Goal: Transaction & Acquisition: Purchase product/service

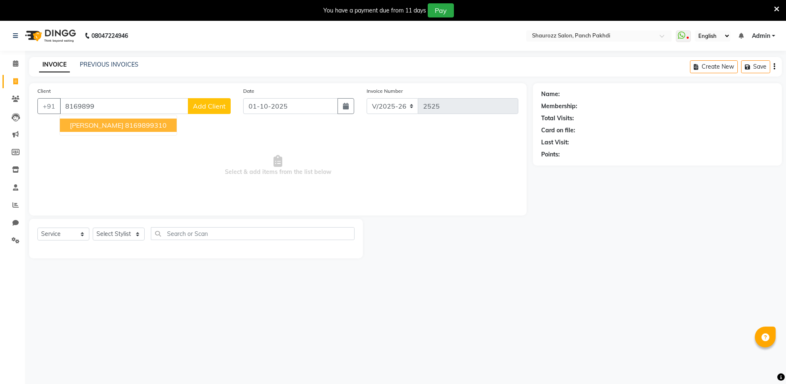
select select "485"
select select "service"
click at [209, 141] on span "Select & add items from the list below" at bounding box center [277, 165] width 481 height 83
click at [130, 113] on input "8169899" at bounding box center [124, 106] width 128 height 16
type input "8"
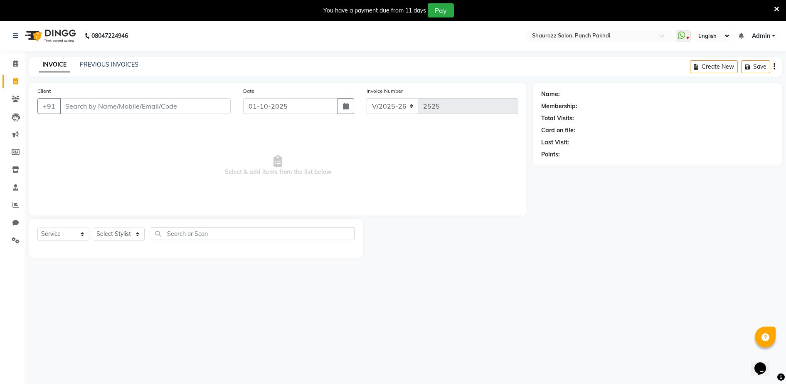
click at [601, 232] on div "Name: Membership: Total Visits: Card on file: Last Visit: Points:" at bounding box center [660, 170] width 255 height 175
drag, startPoint x: 121, startPoint y: 57, endPoint x: 121, endPoint y: 62, distance: 4.6
click at [121, 58] on div "INVOICE PREVIOUS INVOICES Create New Save" at bounding box center [405, 67] width 753 height 20
click at [121, 63] on link "PREVIOUS INVOICES" at bounding box center [109, 64] width 59 height 7
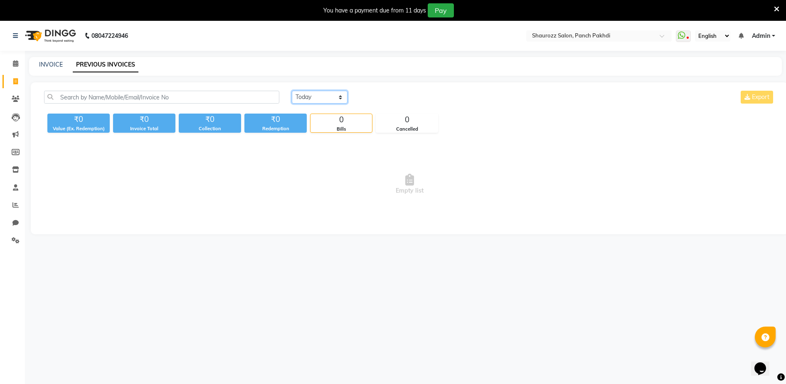
click at [321, 97] on select "[DATE] [DATE] Custom Range" at bounding box center [320, 97] width 56 height 13
select select "range"
click at [292, 91] on select "[DATE] [DATE] Custom Range" at bounding box center [320, 97] width 56 height 13
click at [403, 98] on input "01-10-2025" at bounding box center [387, 97] width 58 height 12
select select "10"
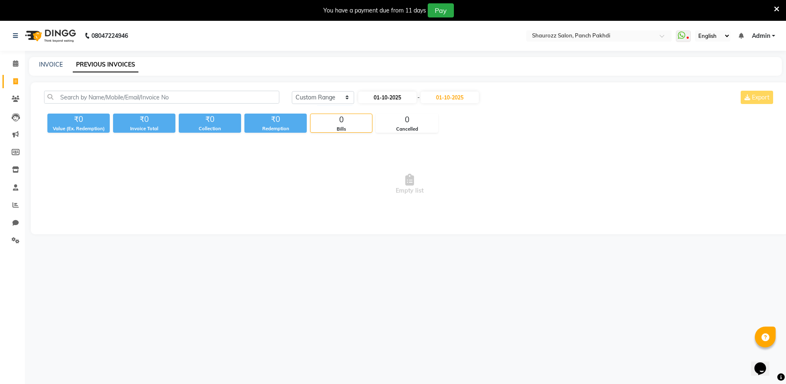
select select "2025"
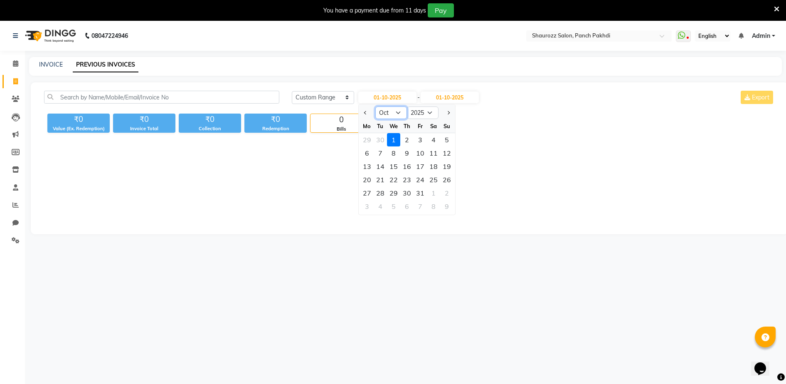
click at [387, 112] on select "Jan Feb Mar Apr May Jun [DATE] Aug Sep Oct Nov Dec" at bounding box center [391, 112] width 32 height 12
select select "9"
click at [375, 106] on select "Jan Feb Mar Apr May Jun [DATE] Aug Sep Oct Nov Dec" at bounding box center [391, 112] width 32 height 12
click at [409, 180] on div "25" at bounding box center [406, 179] width 13 height 13
type input "[DATE]"
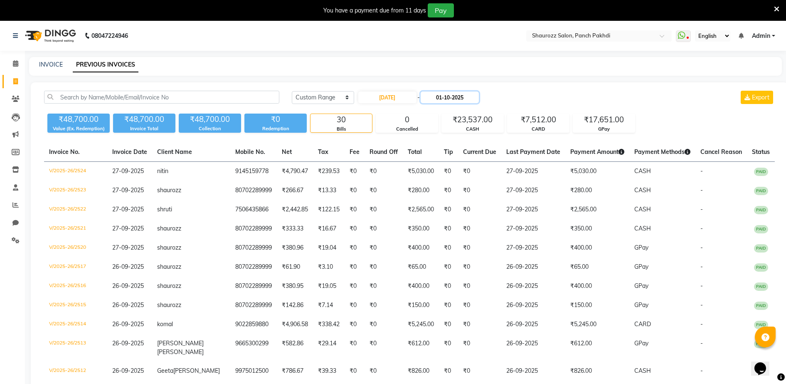
click at [469, 97] on input "01-10-2025" at bounding box center [450, 97] width 58 height 12
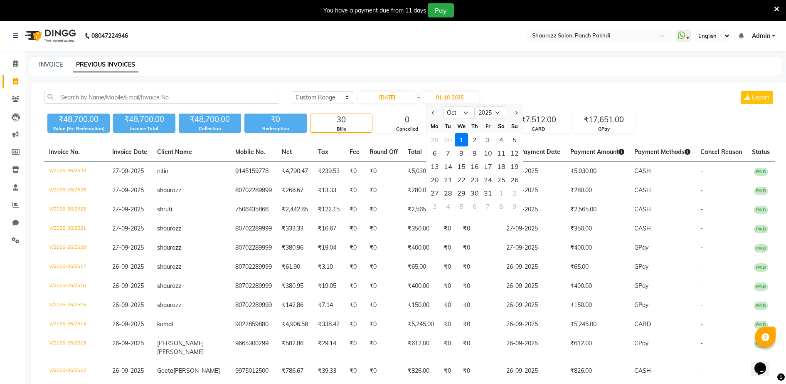
click at [437, 112] on div at bounding box center [434, 112] width 17 height 13
click at [432, 116] on button "Previous month" at bounding box center [433, 112] width 7 height 13
select select "9"
click at [474, 180] on div "25" at bounding box center [474, 179] width 13 height 13
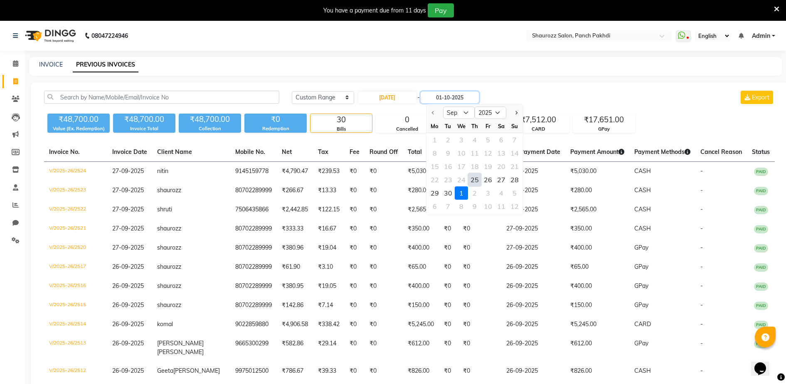
type input "[DATE]"
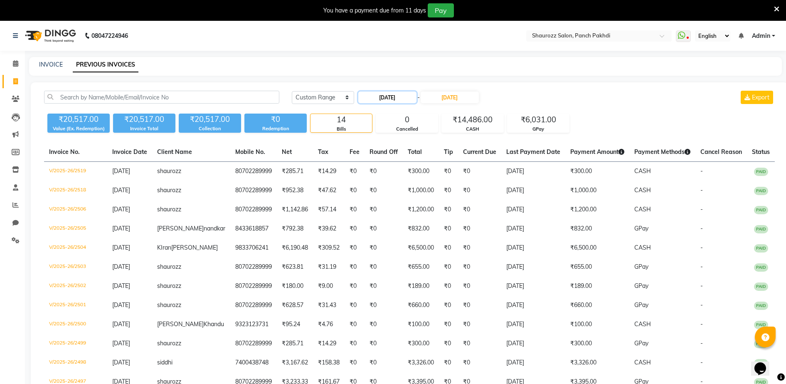
click at [408, 100] on input "[DATE]" at bounding box center [387, 97] width 58 height 12
select select "9"
select select "2025"
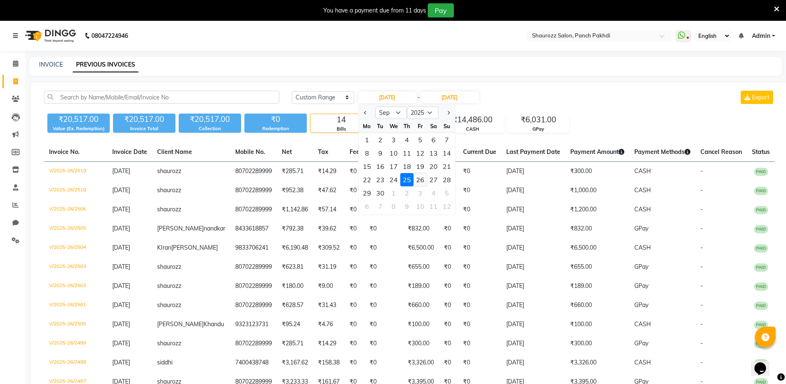
click at [421, 182] on div "26" at bounding box center [419, 179] width 13 height 13
type input "26-09-2025"
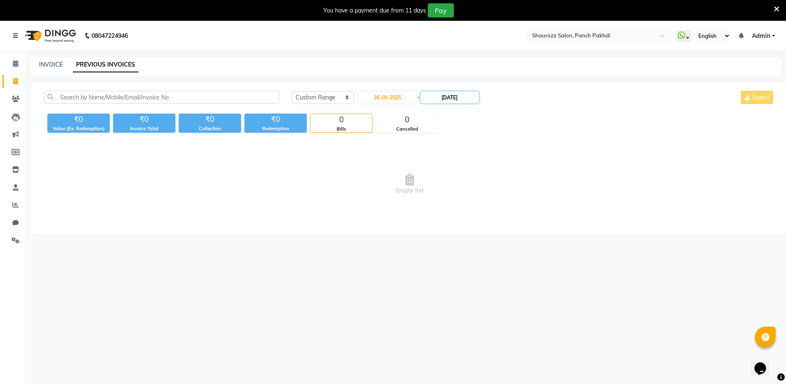
click at [457, 100] on input "[DATE]" at bounding box center [450, 97] width 58 height 12
click at [487, 181] on div "26" at bounding box center [487, 179] width 13 height 13
type input "26-09-2025"
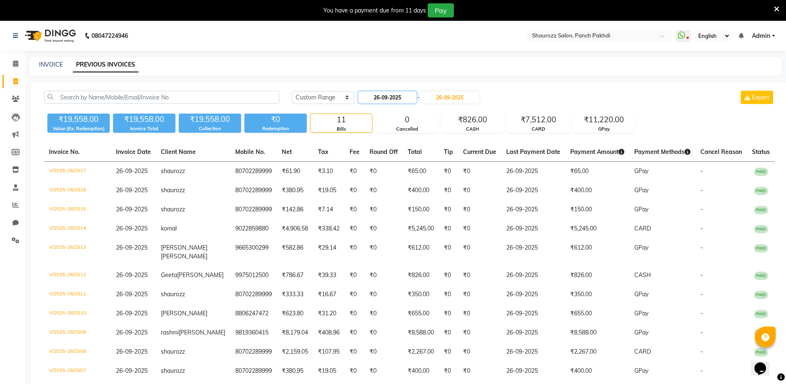
click at [406, 91] on input "26-09-2025" at bounding box center [387, 97] width 58 height 12
select select "9"
select select "2025"
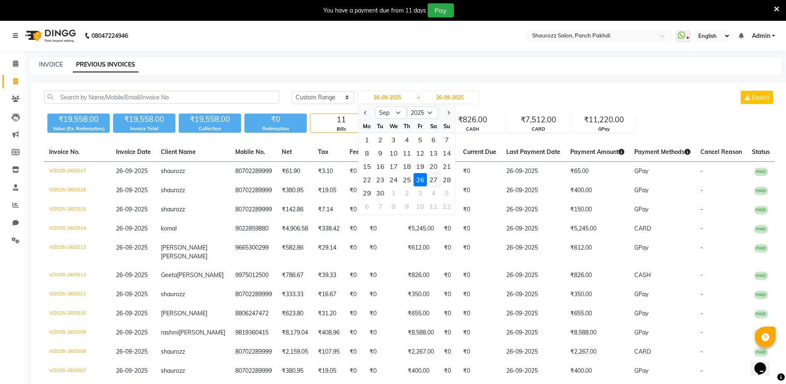
click at [433, 182] on div "27" at bounding box center [433, 179] width 13 height 13
type input "27-09-2025"
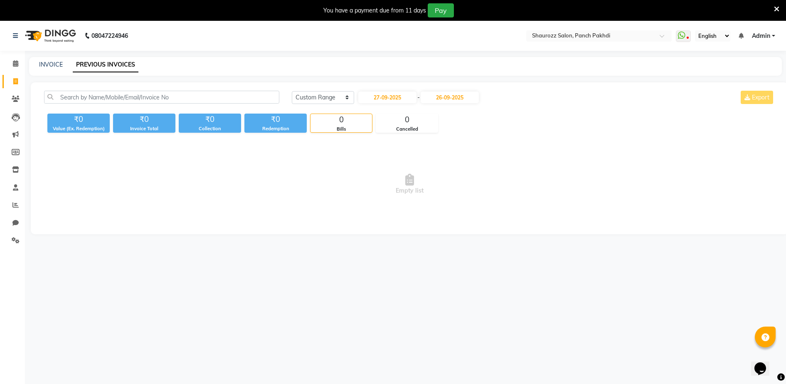
click at [461, 103] on div "[DATE] - [DATE]" at bounding box center [418, 97] width 122 height 13
click at [462, 98] on input "26-09-2025" at bounding box center [450, 97] width 58 height 12
click at [501, 181] on div "27" at bounding box center [500, 179] width 13 height 13
type input "27-09-2025"
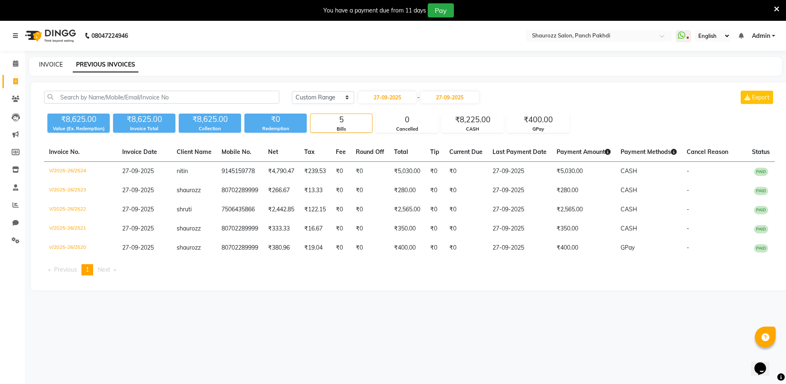
click at [54, 63] on link "INVOICE" at bounding box center [51, 64] width 24 height 7
select select "service"
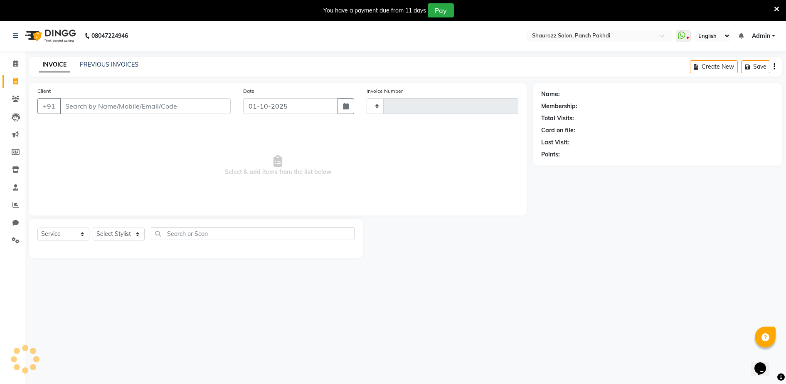
type input "2525"
select select "485"
click at [135, 107] on input "Client" at bounding box center [145, 106] width 171 height 16
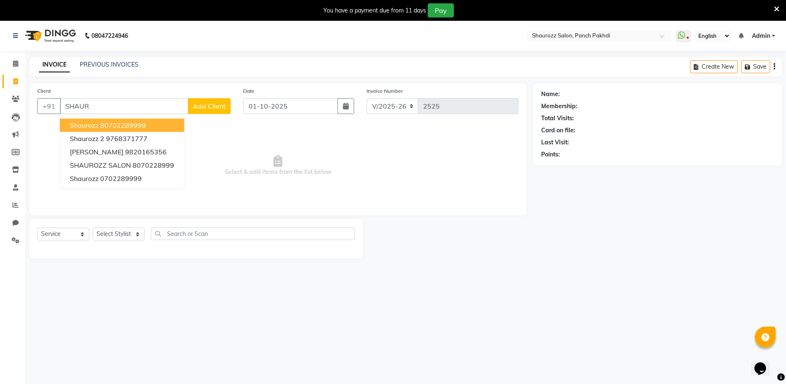
click at [134, 122] on ngb-highlight "80702289999" at bounding box center [123, 125] width 46 height 8
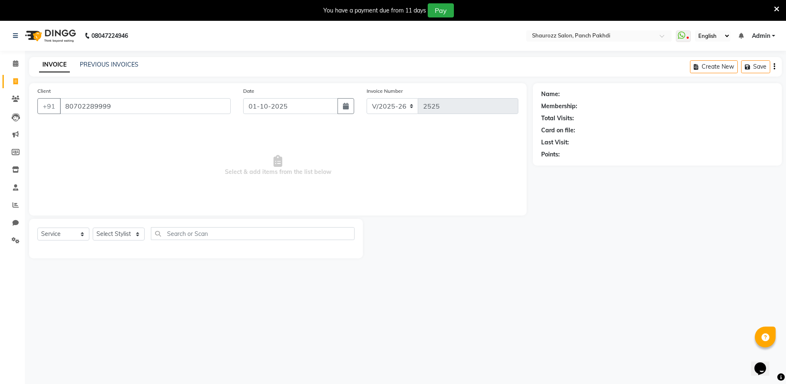
type input "80702289999"
select select "1: Object"
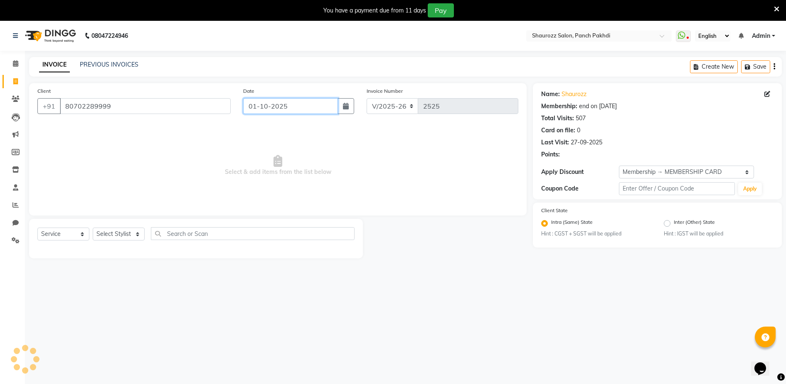
click at [292, 101] on input "01-10-2025" at bounding box center [290, 106] width 95 height 16
select select "10"
select select "2025"
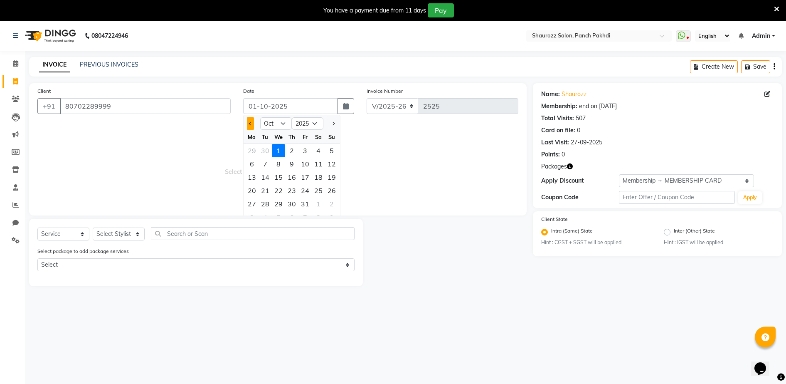
click at [250, 125] on button "Previous month" at bounding box center [250, 123] width 7 height 13
select select "9"
click at [315, 190] on div "27" at bounding box center [318, 190] width 13 height 13
type input "27-09-2025"
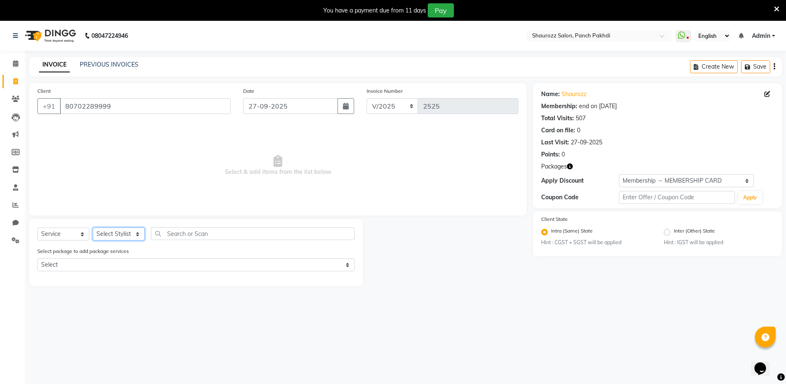
click at [116, 233] on select "Select Stylist ADITYA [PERSON_NAME] [PERSON_NAME] [PERSON_NAME] Salon Samseer s…" at bounding box center [119, 233] width 52 height 13
select select "14040"
click at [93, 227] on select "Select Stylist ADITYA [PERSON_NAME] [PERSON_NAME] [PERSON_NAME] Salon Samseer s…" at bounding box center [119, 233] width 52 height 13
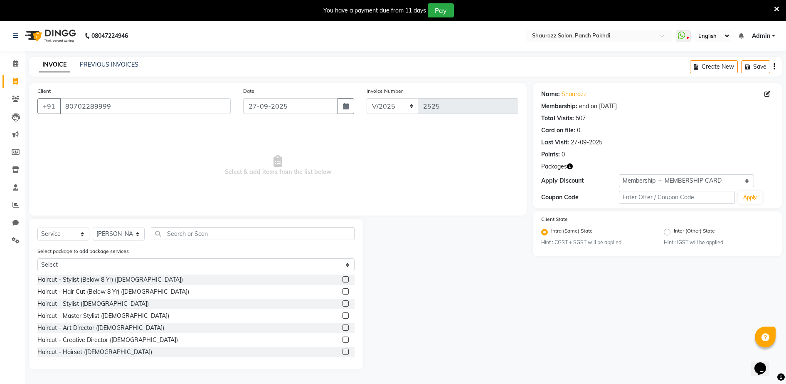
click at [342, 301] on label at bounding box center [345, 303] width 6 height 6
click at [342, 301] on input "checkbox" at bounding box center [344, 303] width 5 height 5
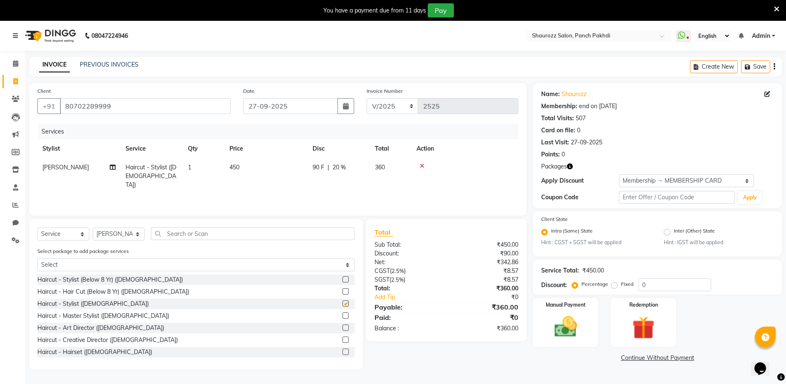
checkbox input "false"
drag, startPoint x: 241, startPoint y: 167, endPoint x: 263, endPoint y: 167, distance: 22.4
click at [241, 167] on td "450" at bounding box center [265, 176] width 83 height 36
select select "14040"
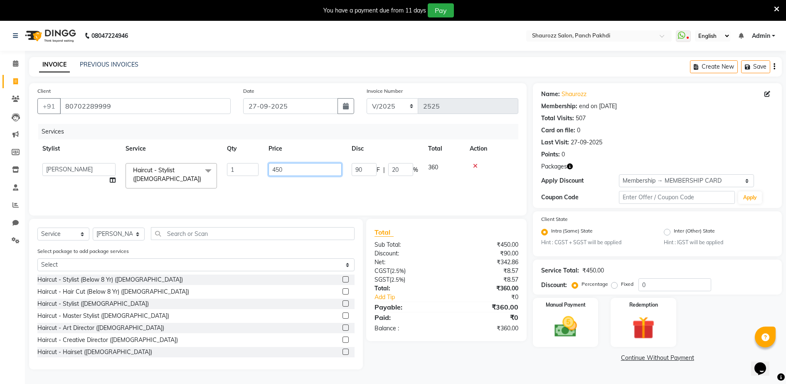
click at [331, 166] on input "450" at bounding box center [304, 169] width 73 height 13
type input "4"
type input "350"
click at [291, 150] on th "Price" at bounding box center [304, 148] width 83 height 19
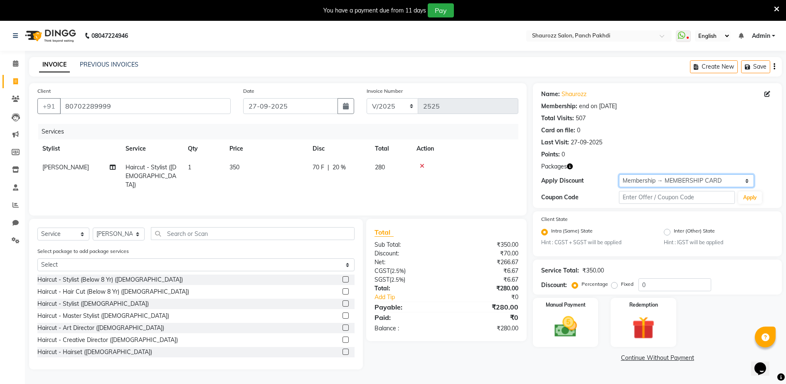
click at [656, 179] on select "Select Membership → MEMBERSHIP CARD" at bounding box center [686, 180] width 135 height 13
select select "0:"
click at [619, 174] on select "Select Membership → MEMBERSHIP CARD" at bounding box center [686, 180] width 135 height 13
click at [553, 322] on img at bounding box center [565, 326] width 38 height 27
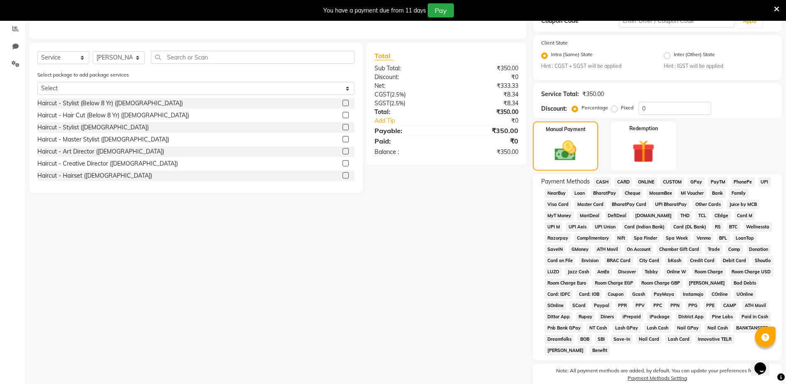
scroll to position [214, 0]
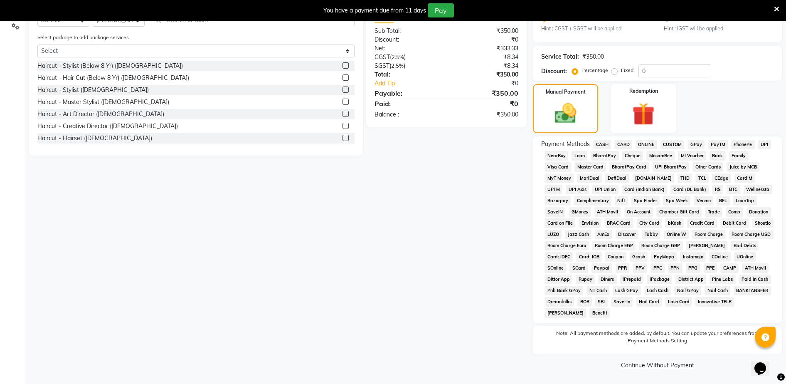
click at [697, 146] on span "GPay" at bounding box center [695, 145] width 17 height 10
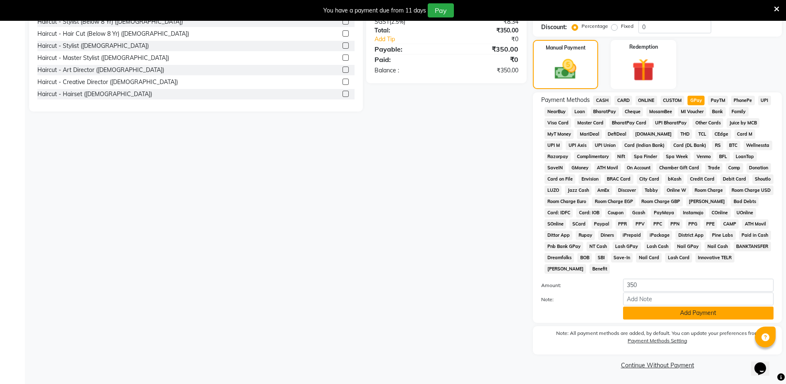
click at [731, 313] on button "Add Payment" at bounding box center [698, 312] width 150 height 13
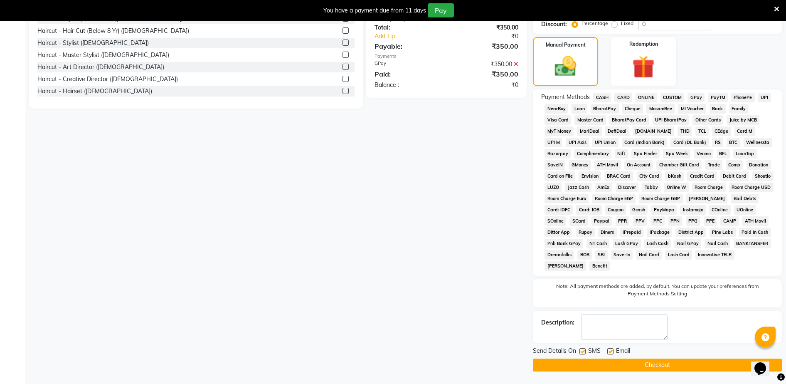
click at [681, 367] on button "Checkout" at bounding box center [657, 364] width 249 height 13
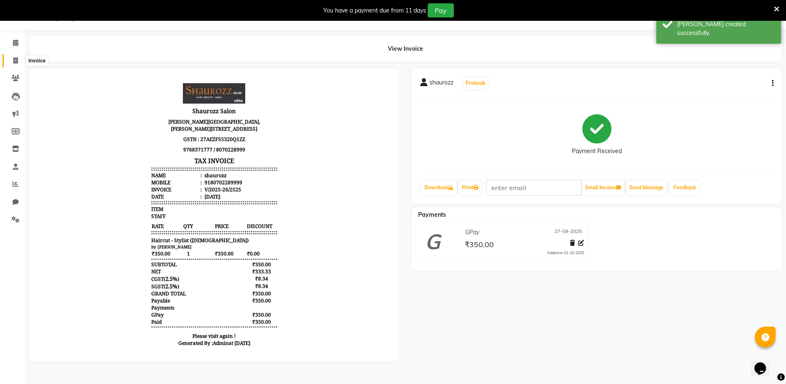
click at [14, 59] on icon at bounding box center [15, 60] width 5 height 6
select select "485"
select select "service"
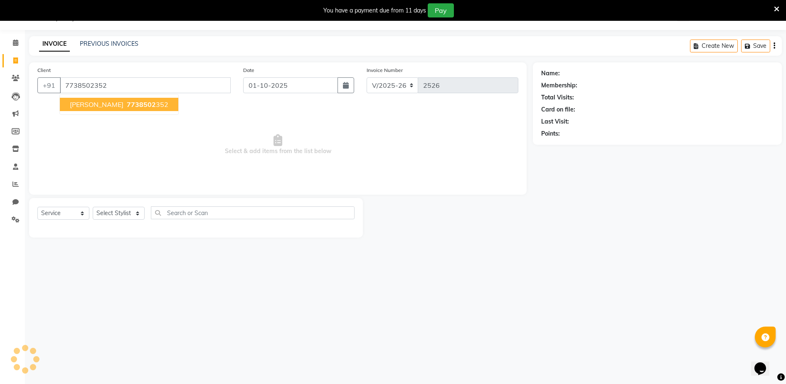
type input "7738502352"
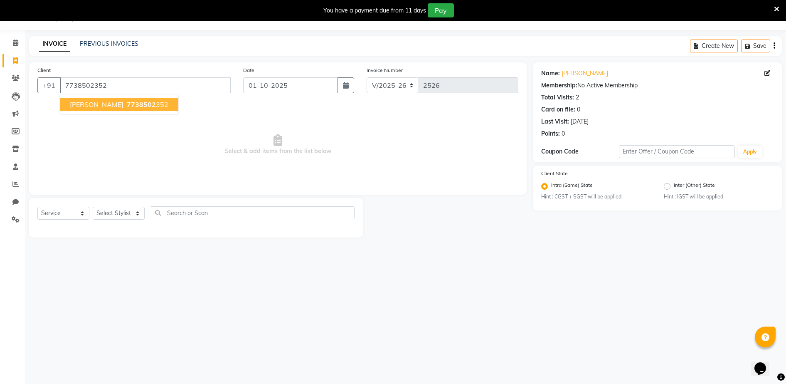
click at [143, 103] on ngb-highlight "7738502 352" at bounding box center [146, 104] width 43 height 8
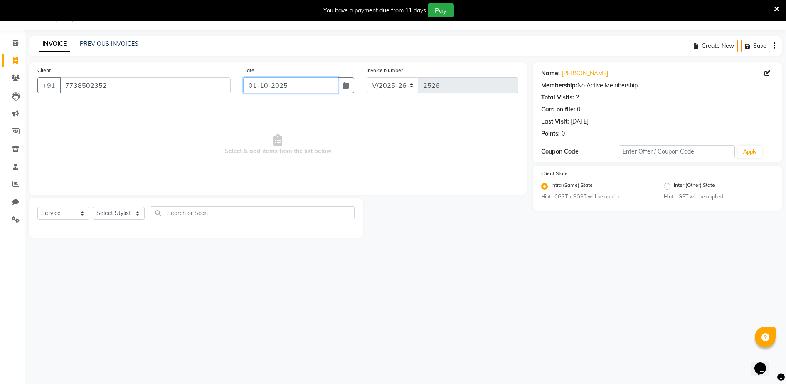
click at [282, 82] on input "01-10-2025" at bounding box center [290, 85] width 95 height 16
select select "10"
select select "2025"
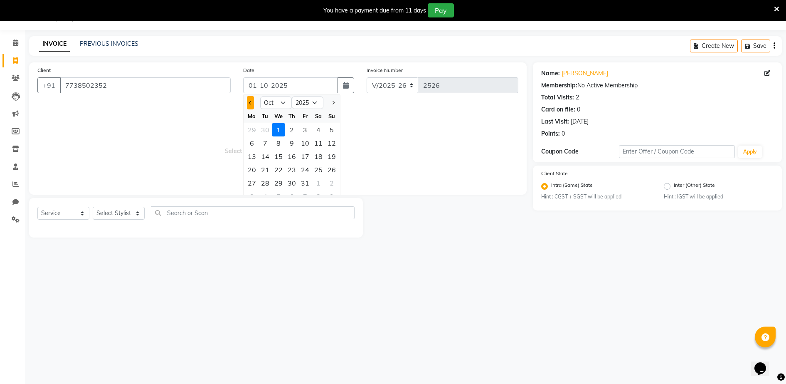
click at [249, 102] on span "Previous month" at bounding box center [249, 102] width 3 height 3
select select "9"
click at [319, 169] on div "27" at bounding box center [318, 169] width 13 height 13
type input "27-09-2025"
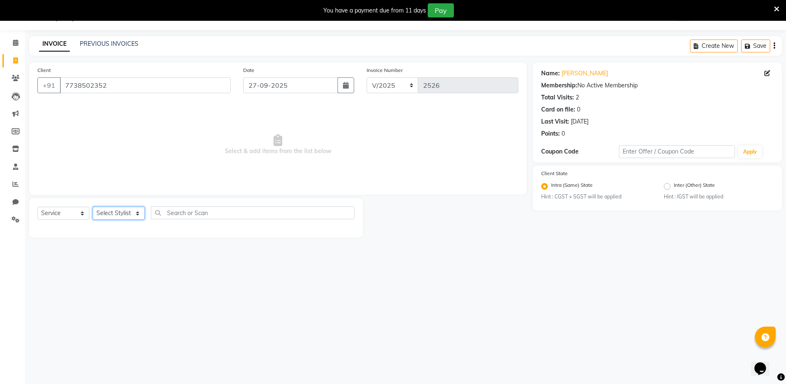
click at [121, 209] on select "Select Stylist ADITYA [PERSON_NAME] [PERSON_NAME] [PERSON_NAME] Salon Samseer s…" at bounding box center [119, 213] width 52 height 13
select select "7276"
click at [93, 207] on select "Select Stylist ADITYA [PERSON_NAME] [PERSON_NAME] [PERSON_NAME] Salon Samseer s…" at bounding box center [119, 213] width 52 height 13
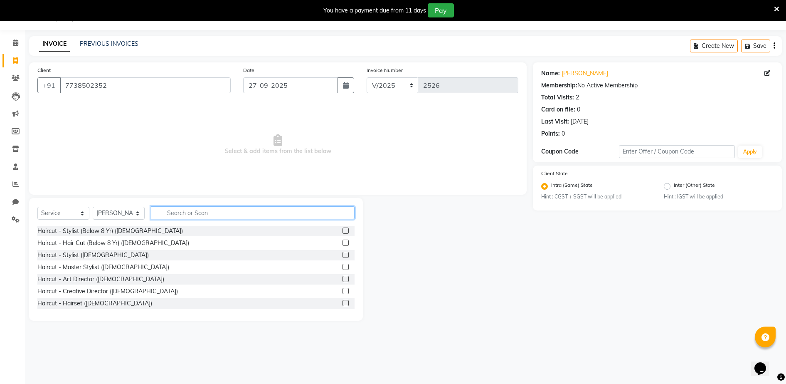
click at [201, 211] on input "text" at bounding box center [253, 212] width 204 height 13
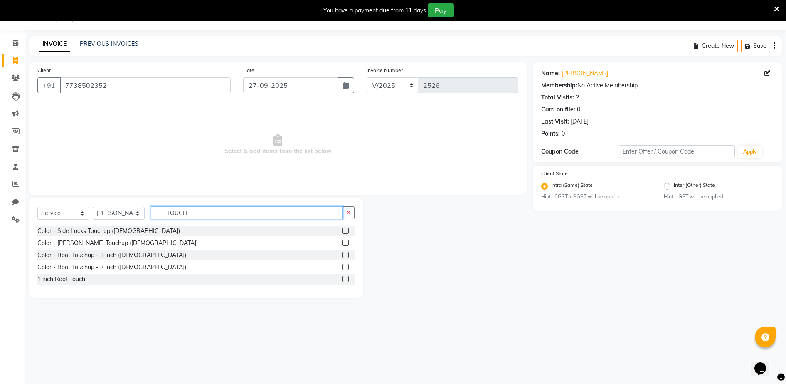
type input "TOUCH"
click at [344, 253] on label at bounding box center [345, 254] width 6 height 6
click at [344, 253] on input "checkbox" at bounding box center [344, 254] width 5 height 5
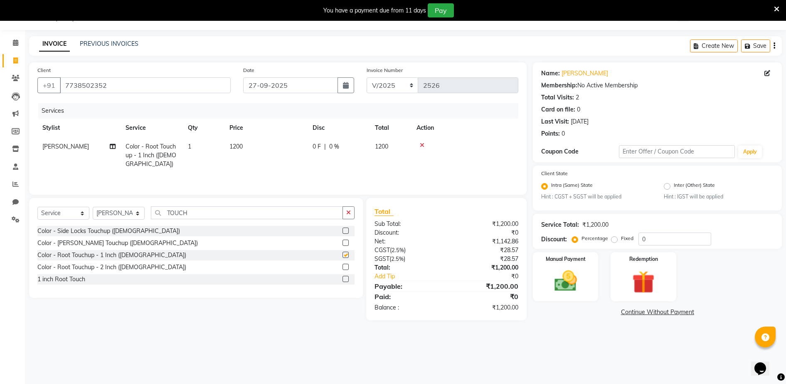
checkbox input "false"
click at [251, 159] on td "1200" at bounding box center [265, 155] width 83 height 36
select select "7276"
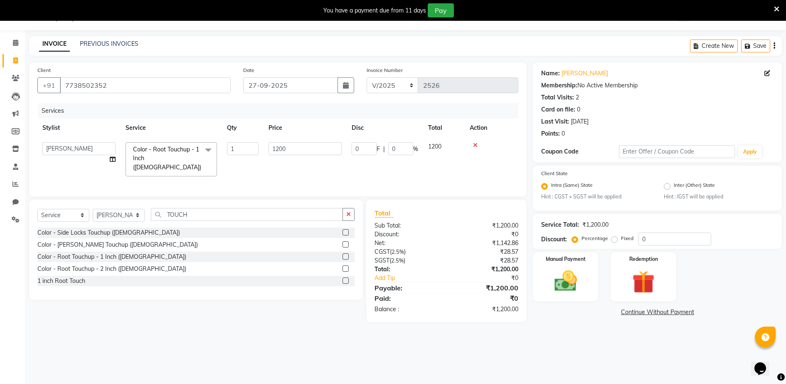
drag, startPoint x: 362, startPoint y: 157, endPoint x: 316, endPoint y: 145, distance: 47.3
click at [359, 157] on td "0 F | 0 %" at bounding box center [385, 159] width 76 height 44
click at [316, 145] on input "1200" at bounding box center [304, 148] width 73 height 13
type input "1"
type input "1590"
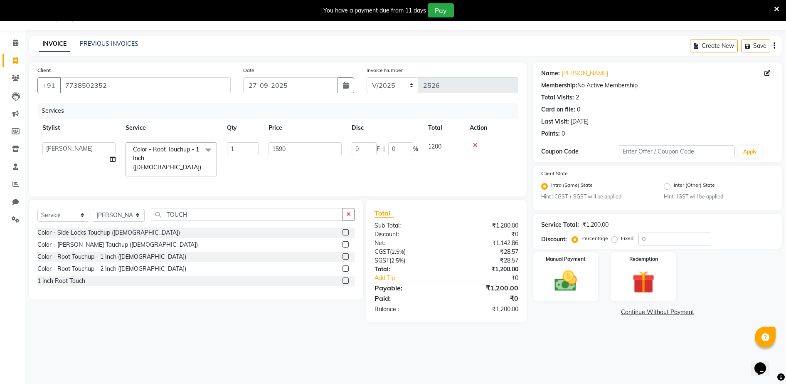
click at [315, 125] on tr "Stylist Service Qty Price Disc Total Action" at bounding box center [277, 127] width 481 height 19
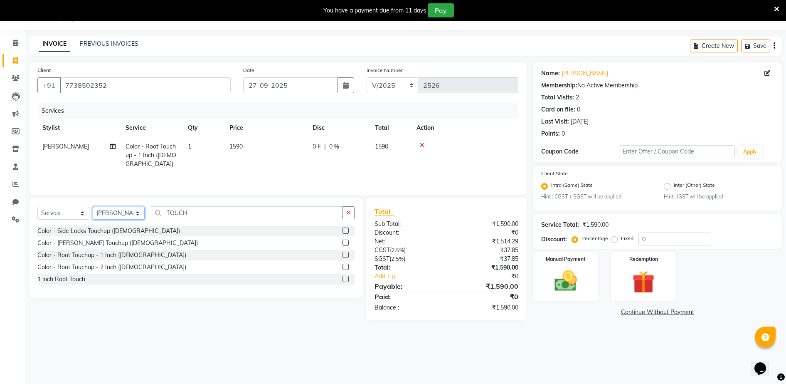
click at [108, 219] on select "Select Stylist ADITYA [PERSON_NAME] [PERSON_NAME] [PERSON_NAME] Salon Samseer s…" at bounding box center [119, 213] width 52 height 13
select select "51992"
click at [93, 208] on select "Select Stylist ADITYA [PERSON_NAME] [PERSON_NAME] [PERSON_NAME] Salon Samseer s…" at bounding box center [119, 213] width 52 height 13
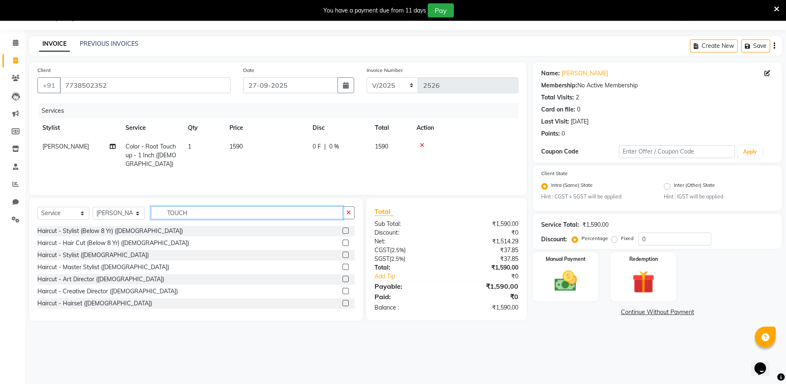
click at [208, 213] on input "TOUCH" at bounding box center [247, 212] width 192 height 13
type input "T"
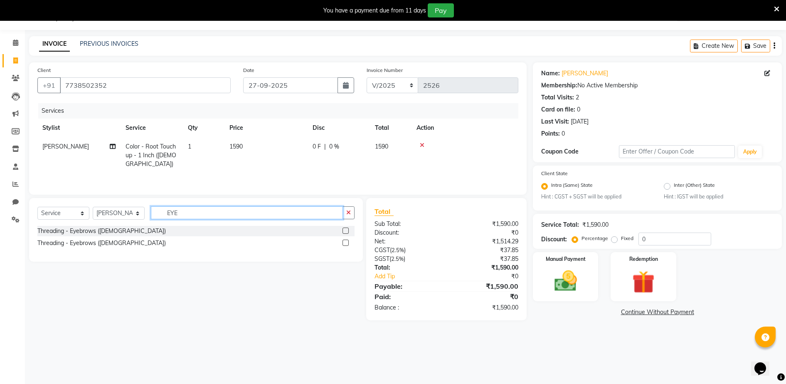
type input "EYE"
click at [344, 245] on label at bounding box center [345, 242] width 6 height 6
click at [344, 245] on input "checkbox" at bounding box center [344, 242] width 5 height 5
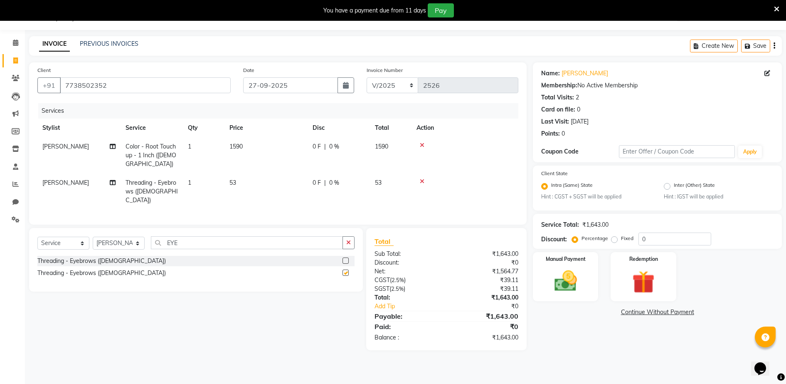
checkbox input "false"
drag, startPoint x: 230, startPoint y: 189, endPoint x: 239, endPoint y: 189, distance: 9.1
click at [231, 189] on td "53" at bounding box center [265, 191] width 83 height 36
select select "51992"
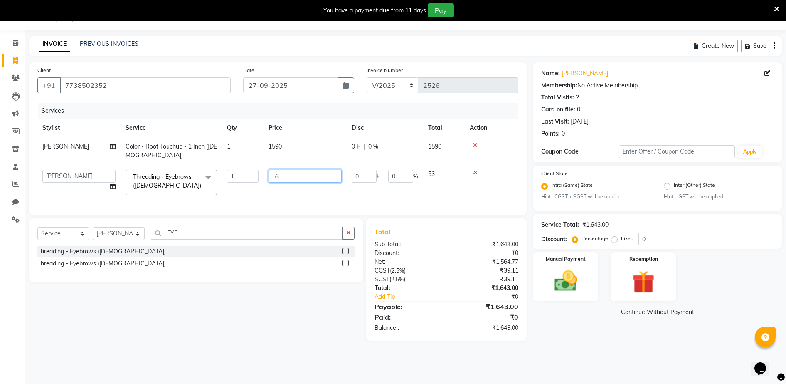
click at [287, 180] on input "53" at bounding box center [304, 176] width 73 height 13
type input "5"
type input "160"
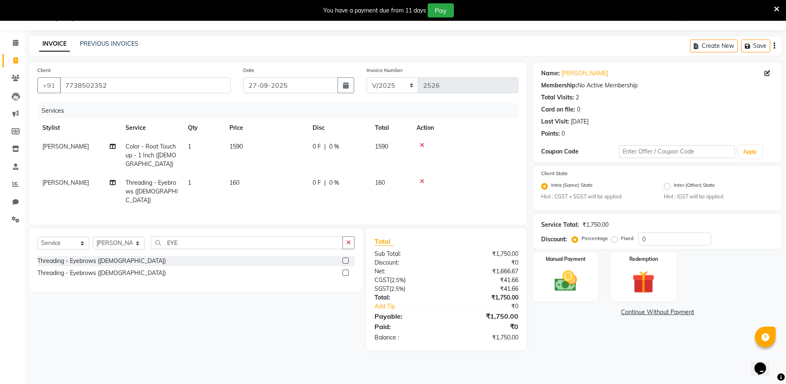
click at [317, 152] on tr "[PERSON_NAME] Color - Root Touchup - 1 Inch ([DEMOGRAPHIC_DATA]) 1 1590 0 F | 0…" at bounding box center [277, 155] width 481 height 36
click at [559, 272] on img at bounding box center [565, 281] width 38 height 27
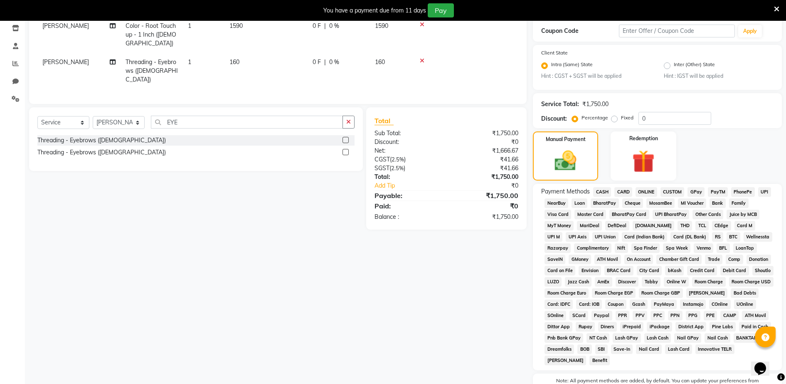
scroll to position [189, 0]
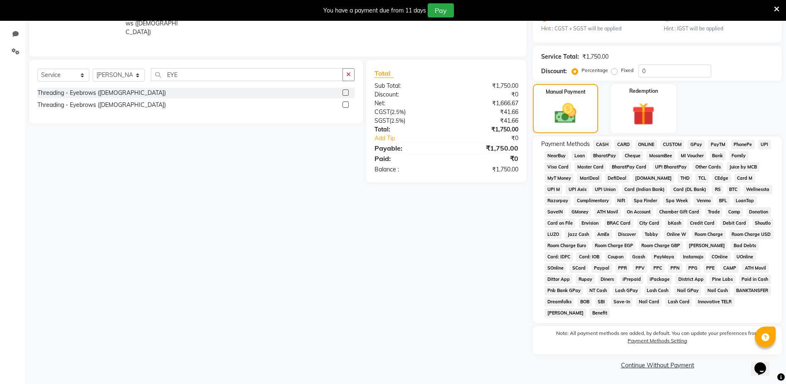
click at [698, 145] on span "GPay" at bounding box center [695, 145] width 17 height 10
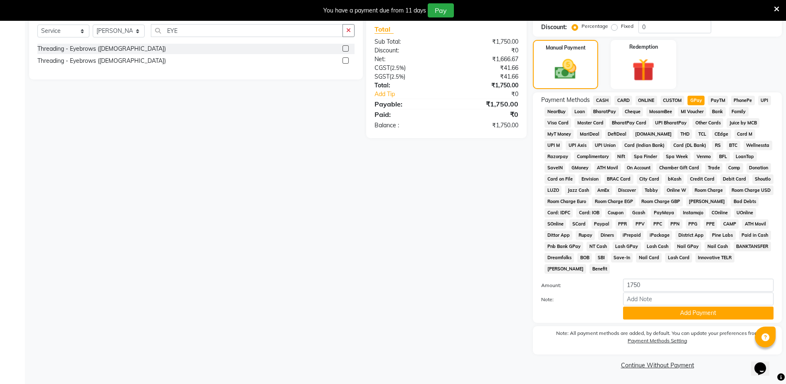
scroll to position [0, 0]
click at [691, 312] on button "Add Payment" at bounding box center [698, 312] width 150 height 13
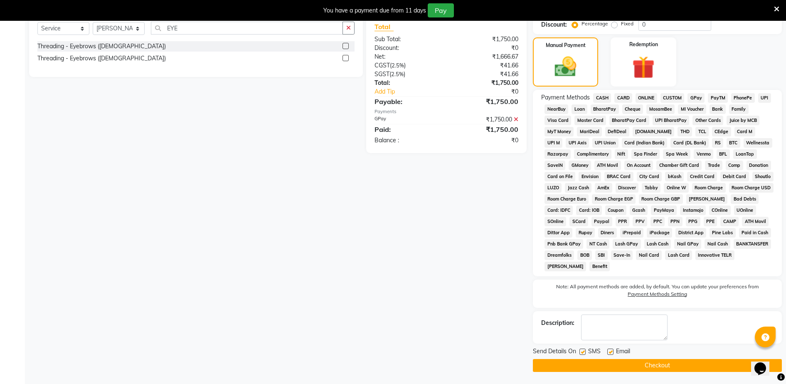
scroll to position [236, 0]
click at [691, 369] on button "Checkout" at bounding box center [657, 364] width 249 height 13
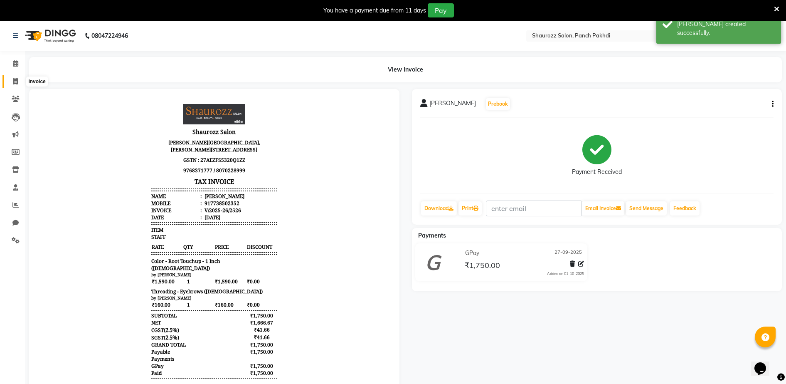
click at [18, 80] on span at bounding box center [15, 82] width 15 height 10
select select "service"
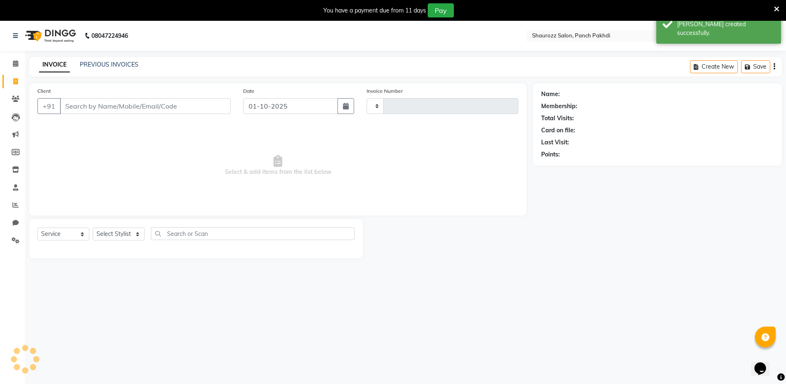
type input "2527"
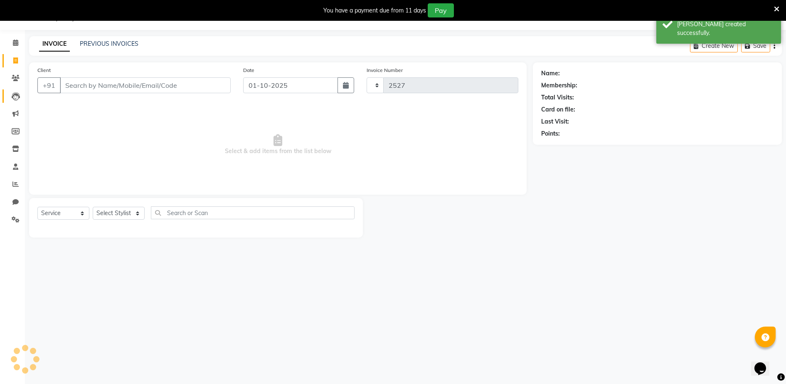
select select "485"
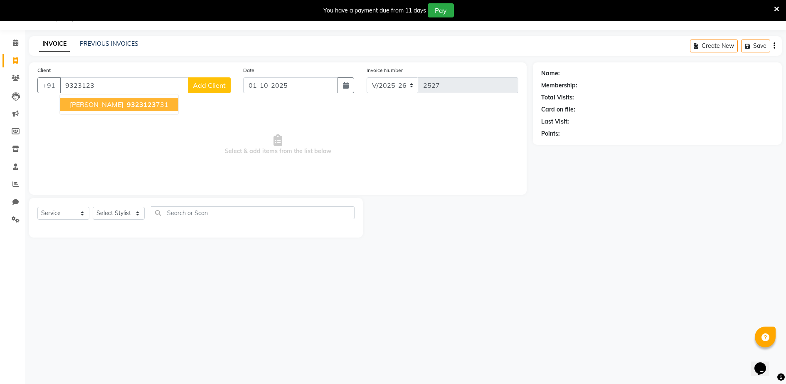
drag, startPoint x: 108, startPoint y: 105, endPoint x: 116, endPoint y: 105, distance: 7.5
click at [108, 105] on span "[PERSON_NAME]" at bounding box center [97, 104] width 54 height 8
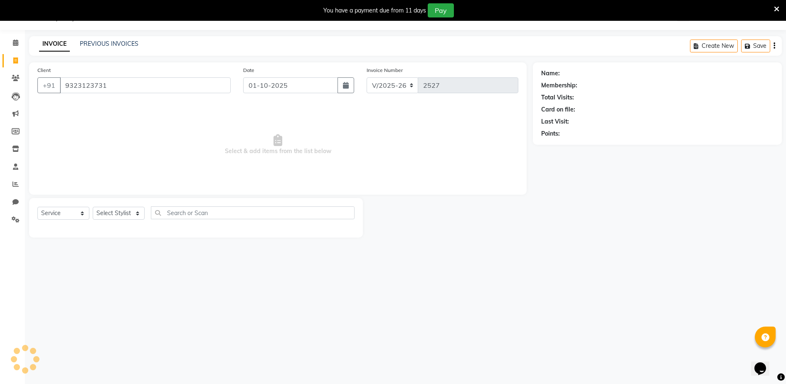
type input "9323123731"
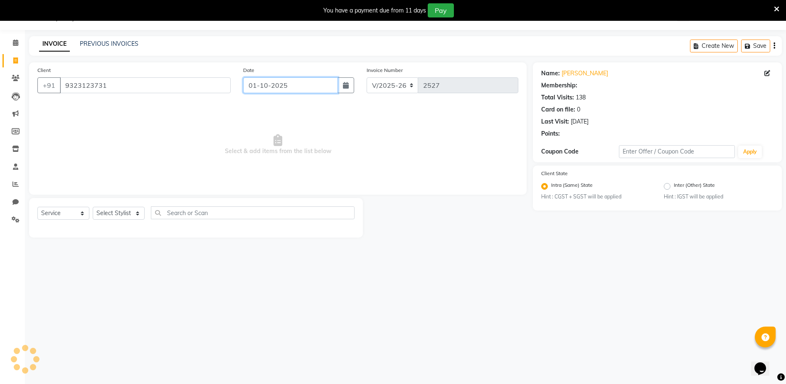
click at [284, 83] on input "01-10-2025" at bounding box center [290, 85] width 95 height 16
select select "10"
select select "2025"
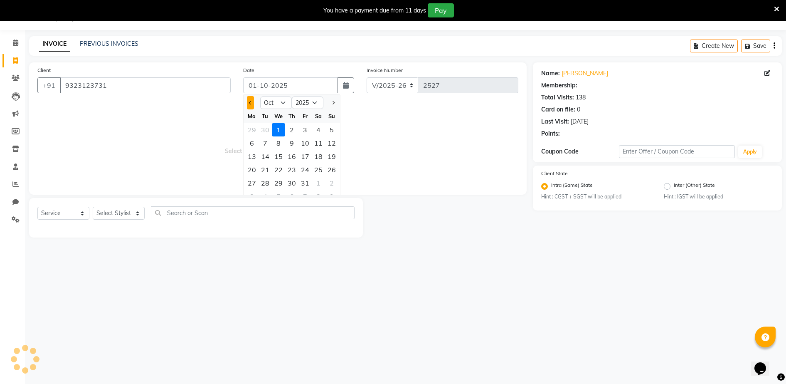
click at [248, 103] on button "Previous month" at bounding box center [250, 102] width 7 height 13
select select "9"
click at [315, 168] on div "27" at bounding box center [318, 169] width 13 height 13
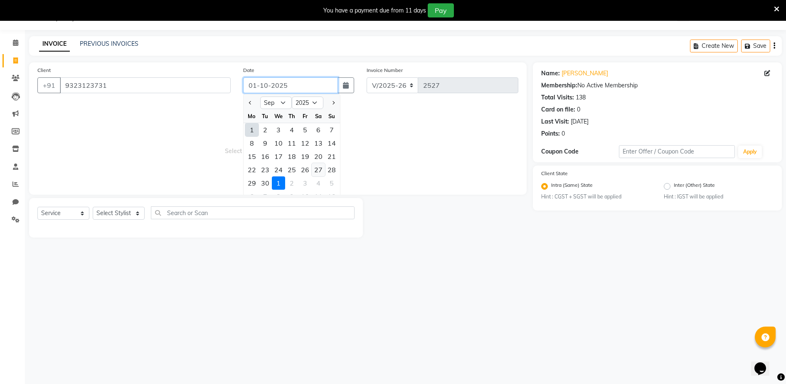
type input "27-09-2025"
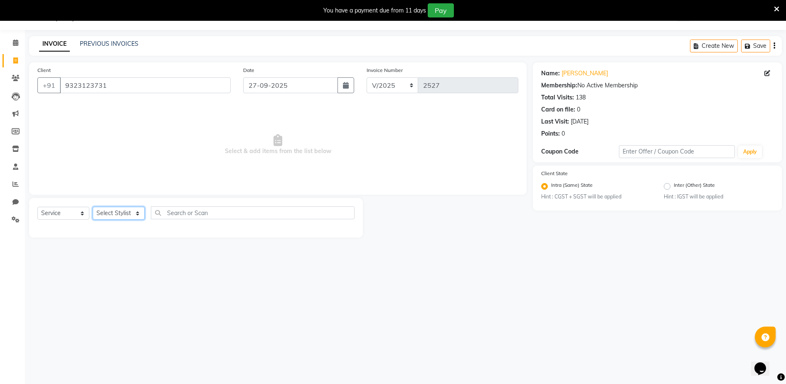
click at [115, 215] on select "Select Stylist ADITYA [PERSON_NAME] [PERSON_NAME] [PERSON_NAME] Salon Samseer s…" at bounding box center [119, 213] width 52 height 13
select select "77722"
click at [93, 207] on select "Select Stylist ADITYA [PERSON_NAME] [PERSON_NAME] [PERSON_NAME] Salon Samseer s…" at bounding box center [119, 213] width 52 height 13
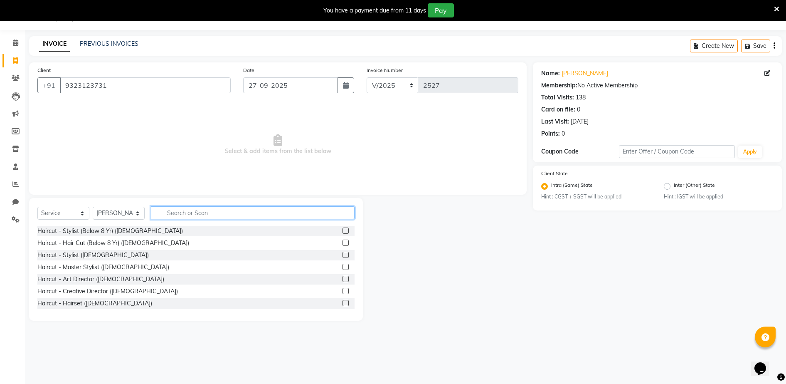
click at [193, 210] on input "text" at bounding box center [253, 212] width 204 height 13
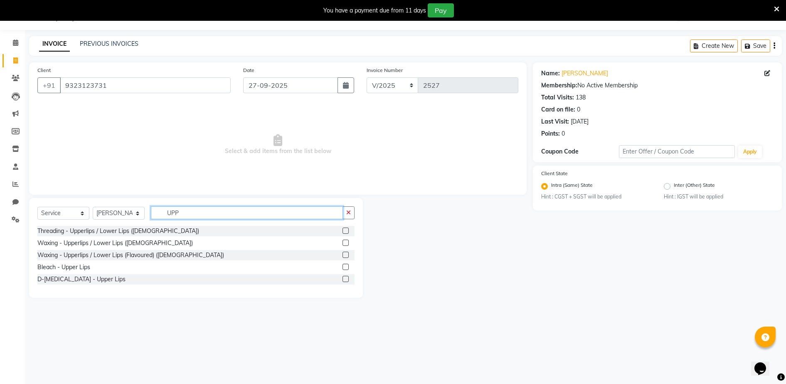
type input "UPP"
click at [344, 230] on label at bounding box center [345, 230] width 6 height 6
click at [344, 230] on input "checkbox" at bounding box center [344, 230] width 5 height 5
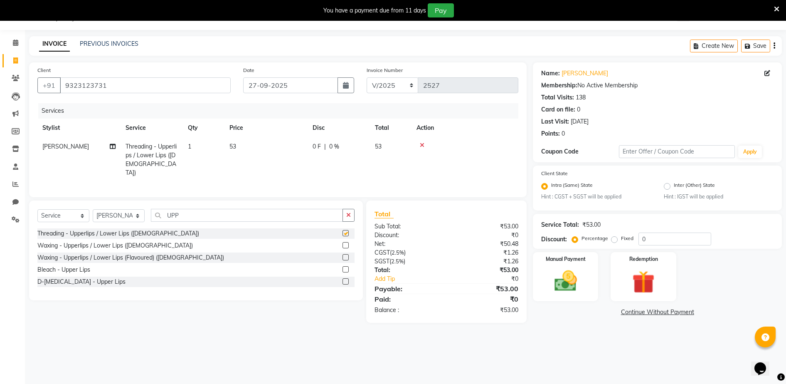
checkbox input "false"
click at [239, 151] on td "53" at bounding box center [265, 159] width 83 height 45
select select "77722"
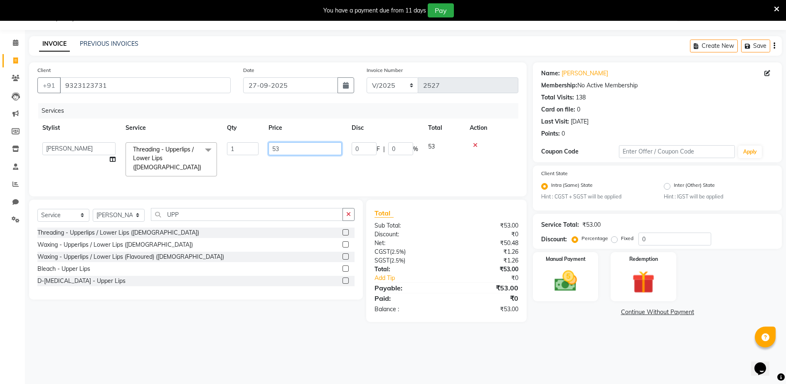
drag, startPoint x: 275, startPoint y: 152, endPoint x: 286, endPoint y: 153, distance: 10.8
click at [276, 152] on input "53" at bounding box center [304, 148] width 73 height 13
click at [288, 154] on input "53" at bounding box center [304, 148] width 73 height 13
type input "5"
type input "60"
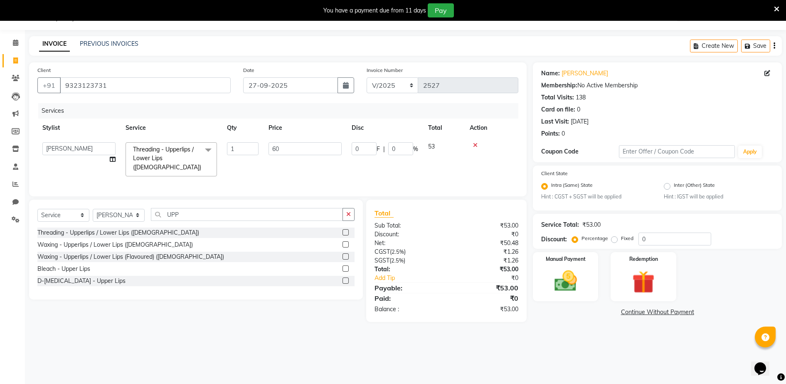
click at [324, 125] on tr "Stylist Service Qty Price Disc Total Action" at bounding box center [277, 127] width 481 height 19
click at [561, 269] on img at bounding box center [565, 281] width 38 height 27
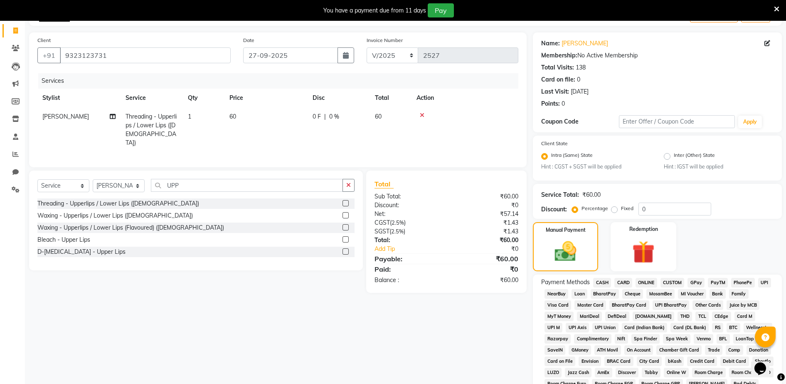
scroll to position [189, 0]
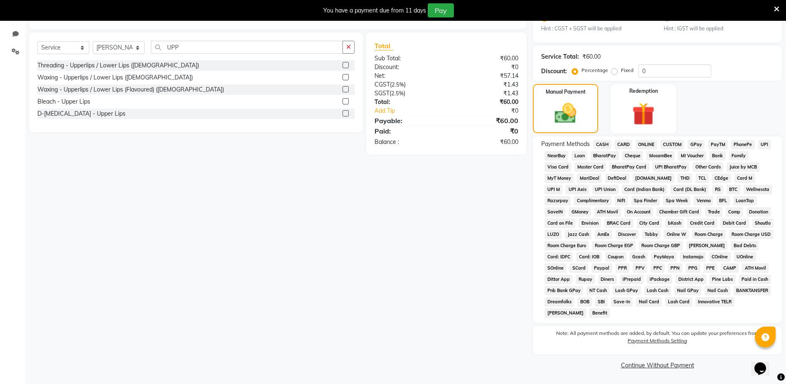
click at [703, 140] on span "GPay" at bounding box center [695, 145] width 17 height 10
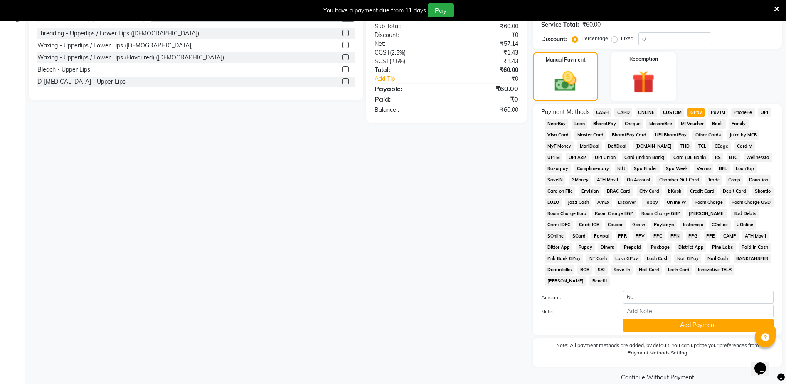
scroll to position [233, 0]
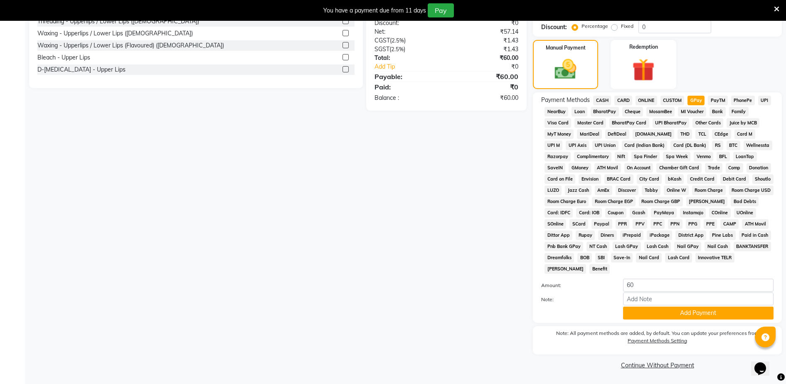
click at [658, 321] on div "Payment Methods CASH CARD ONLINE CUSTOM GPay PayTM PhonePe UPI NearBuy Loan Bha…" at bounding box center [657, 207] width 249 height 230
click at [657, 309] on button "Add Payment" at bounding box center [698, 312] width 150 height 13
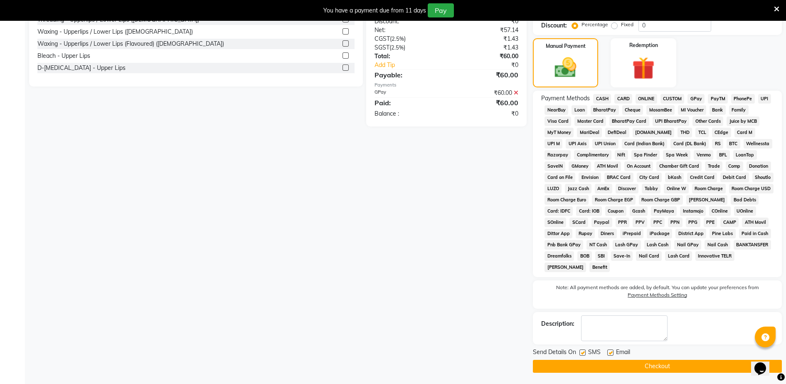
scroll to position [236, 0]
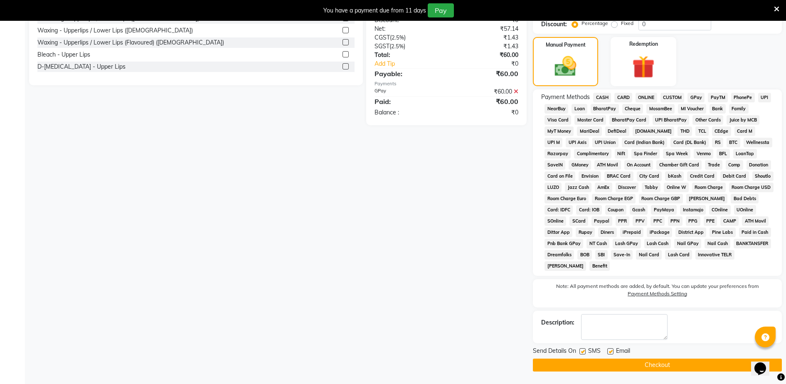
click at [655, 362] on button "Checkout" at bounding box center [657, 364] width 249 height 13
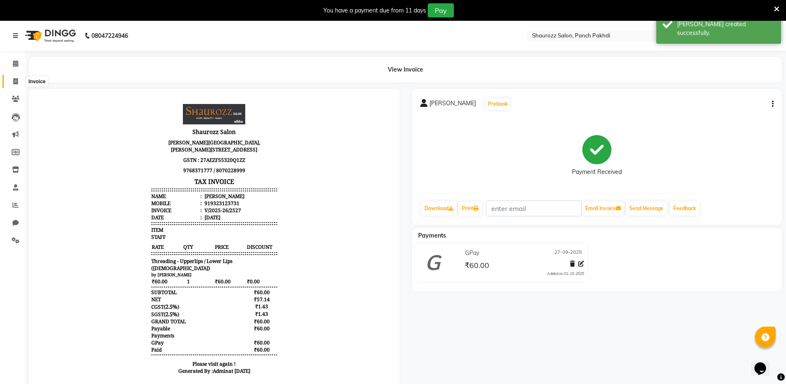
click at [18, 78] on span at bounding box center [15, 82] width 15 height 10
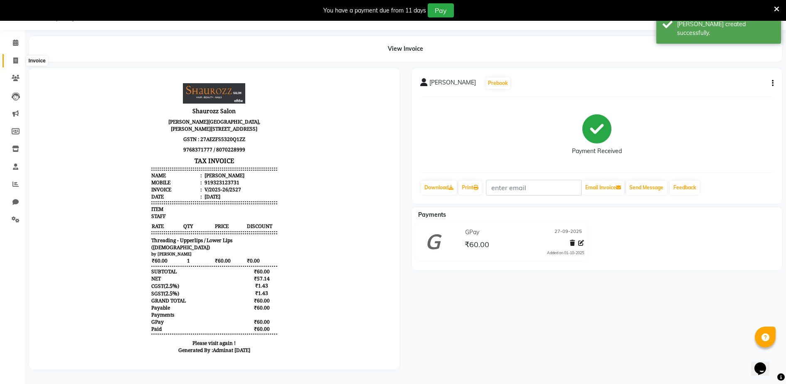
select select "service"
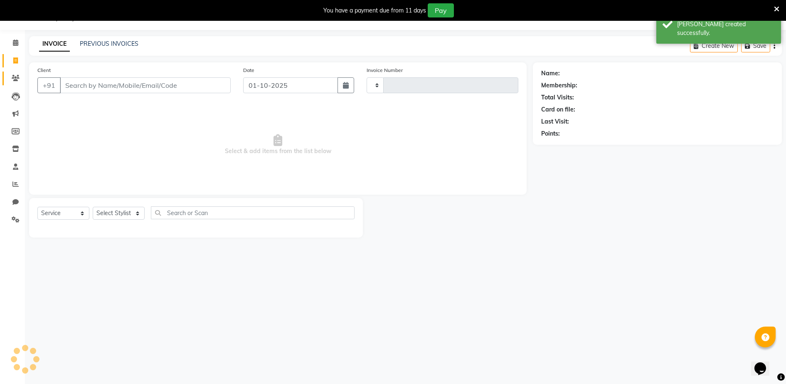
type input "2528"
select select "485"
click at [97, 83] on input "Client" at bounding box center [145, 85] width 171 height 16
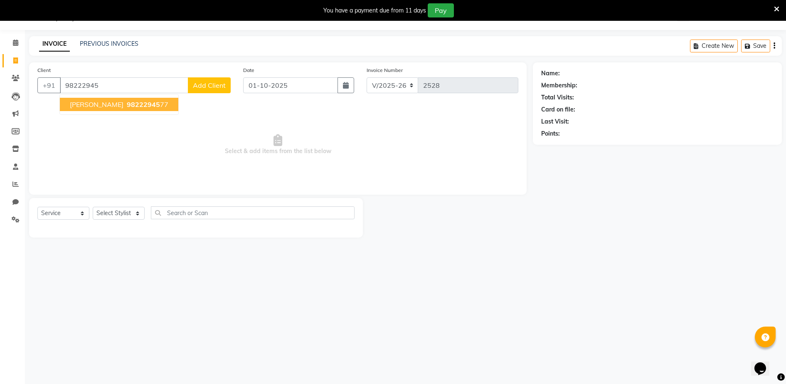
click at [125, 104] on ngb-highlight "98222945 77" at bounding box center [146, 104] width 43 height 8
type input "9822294577"
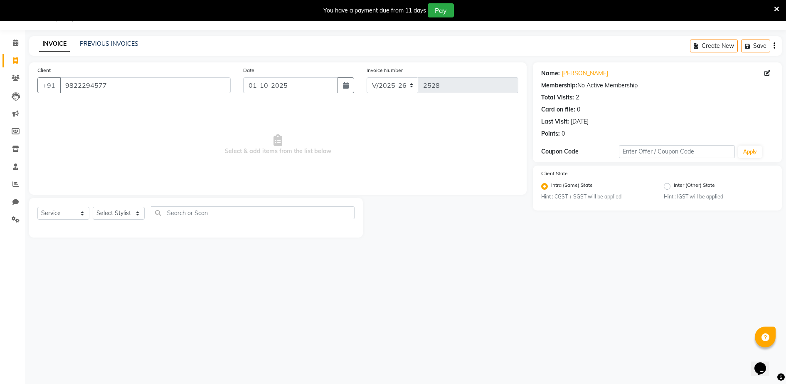
click at [106, 205] on div "Select Service Product Membership Package Voucher Prepaid Gift Card Select Styl…" at bounding box center [196, 217] width 334 height 39
click at [106, 206] on div "Select Service Product Membership Package Voucher Prepaid Gift Card Select Styl…" at bounding box center [195, 216] width 317 height 20
click at [111, 212] on select "Select Stylist ADITYA [PERSON_NAME] [PERSON_NAME] [PERSON_NAME] Salon Samseer s…" at bounding box center [119, 213] width 52 height 13
select select "7276"
click at [93, 207] on select "Select Stylist ADITYA [PERSON_NAME] [PERSON_NAME] [PERSON_NAME] Salon Samseer s…" at bounding box center [119, 213] width 52 height 13
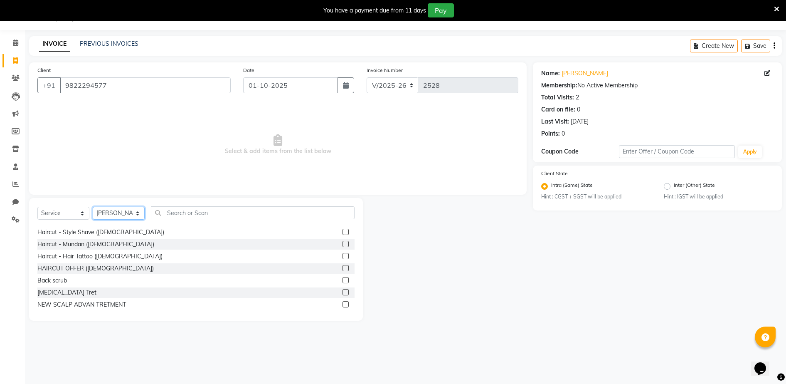
scroll to position [104, 0]
click at [342, 271] on label at bounding box center [345, 271] width 6 height 6
click at [342, 271] on input "checkbox" at bounding box center [344, 271] width 5 height 5
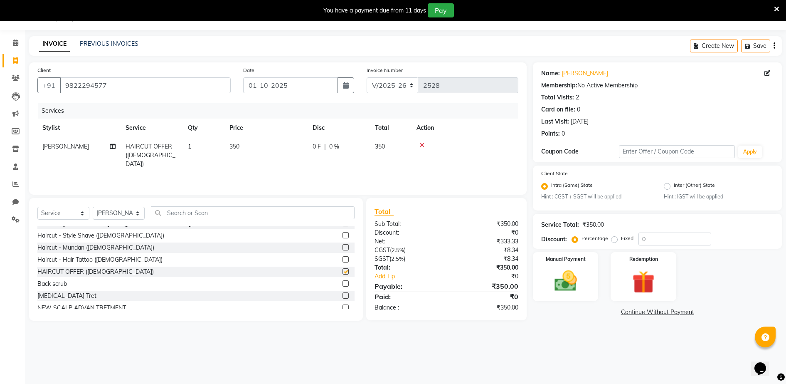
checkbox input "false"
click at [231, 143] on span "350" at bounding box center [234, 146] width 10 height 7
select select "7276"
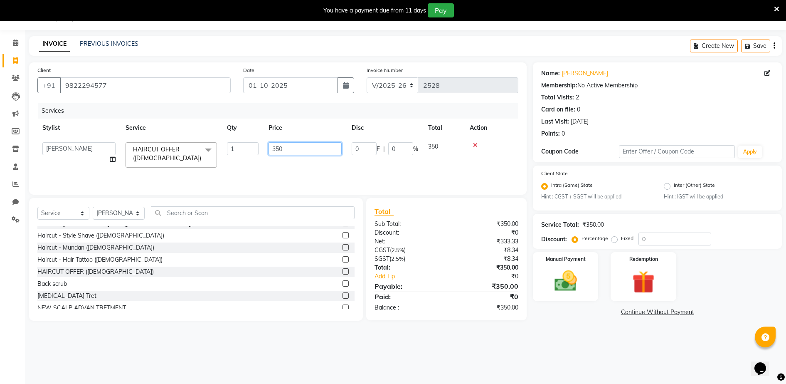
click at [318, 150] on input "350" at bounding box center [304, 148] width 73 height 13
type input "3"
type input "750"
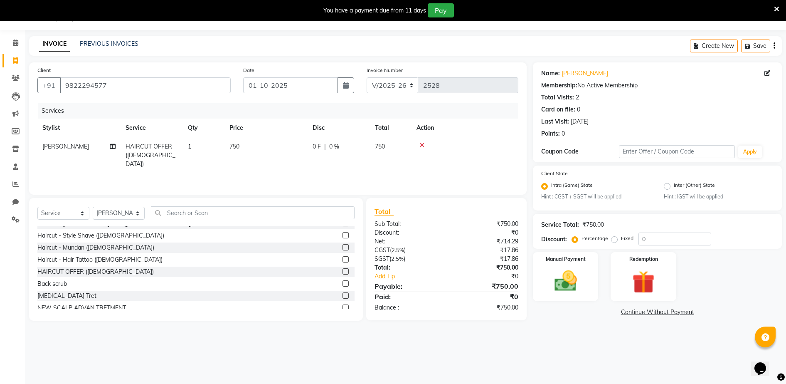
click at [329, 123] on tr "Stylist Service Qty Price Disc Total Action" at bounding box center [277, 127] width 481 height 19
click at [294, 89] on input "01-10-2025" at bounding box center [290, 85] width 95 height 16
select select "10"
select select "2025"
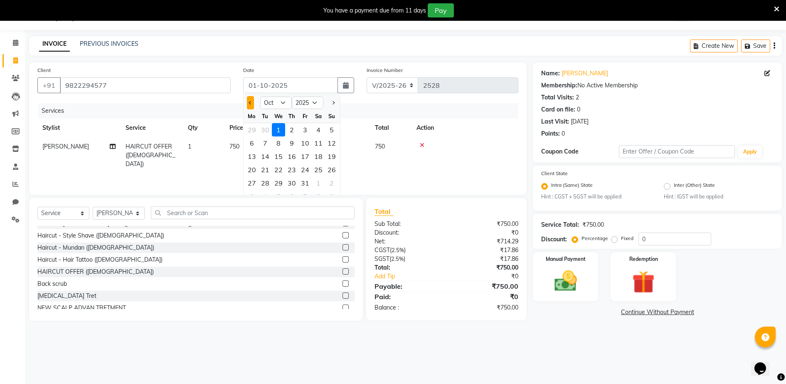
click at [248, 106] on button "Previous month" at bounding box center [250, 102] width 7 height 13
select select "9"
click at [317, 168] on div "27" at bounding box center [318, 169] width 13 height 13
type input "27-09-2025"
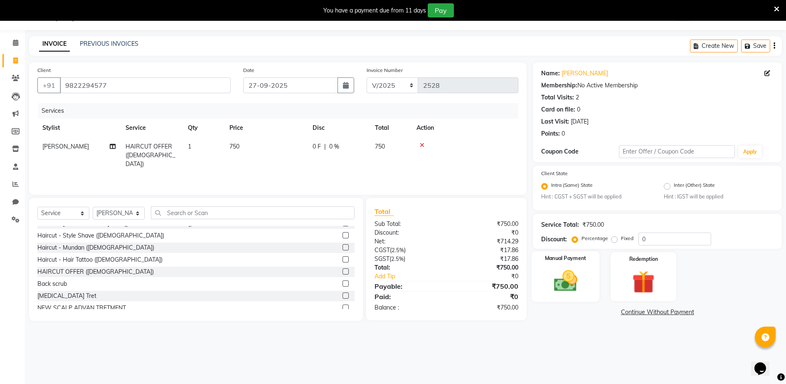
click at [572, 277] on img at bounding box center [565, 281] width 38 height 27
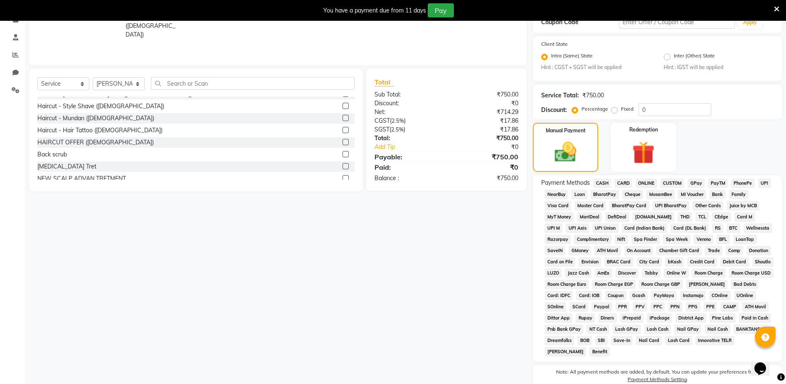
scroll to position [189, 0]
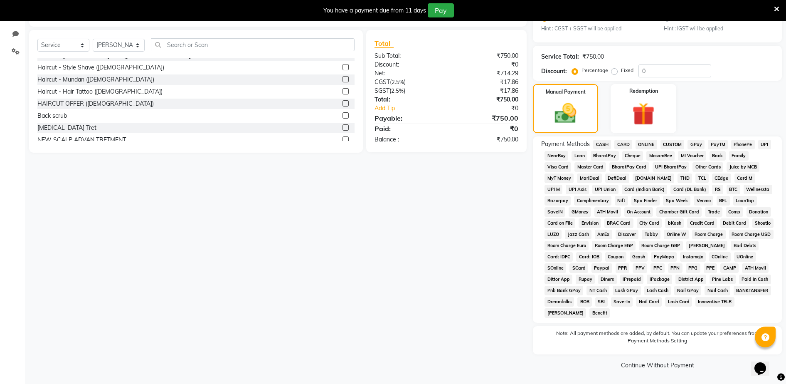
click at [595, 145] on span "CASH" at bounding box center [602, 145] width 18 height 10
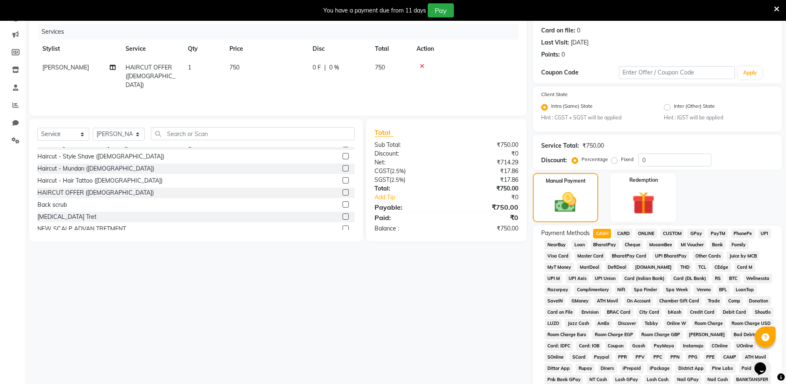
scroll to position [0, 0]
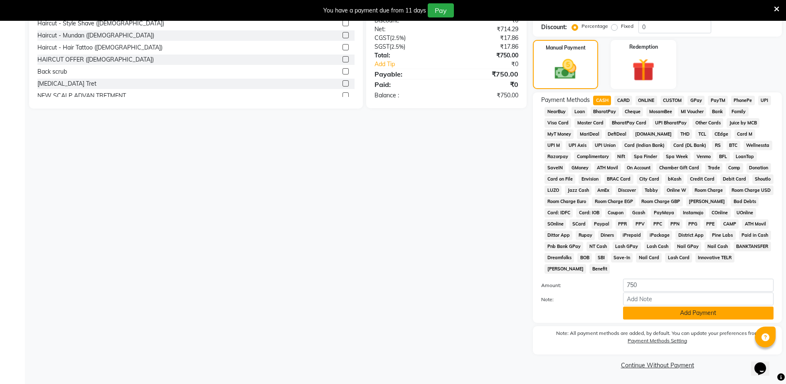
click at [677, 314] on button "Add Payment" at bounding box center [698, 312] width 150 height 13
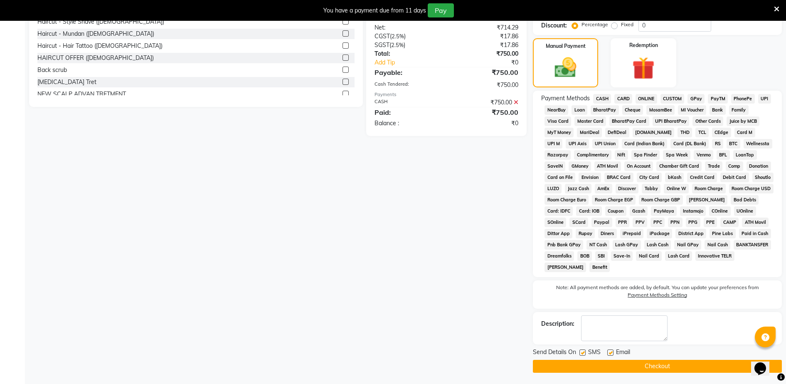
scroll to position [236, 0]
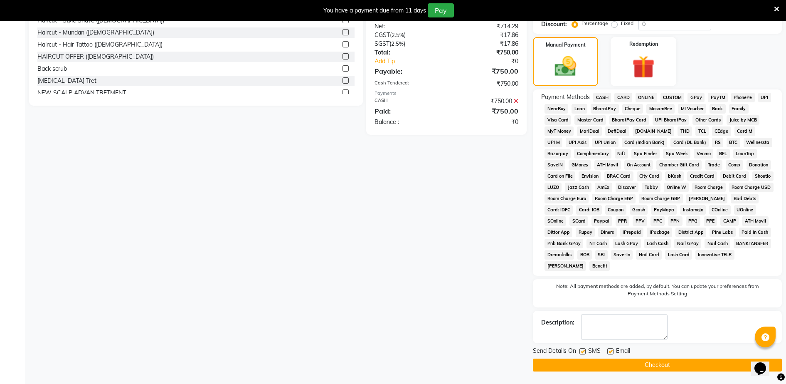
click at [689, 360] on button "Checkout" at bounding box center [657, 364] width 249 height 13
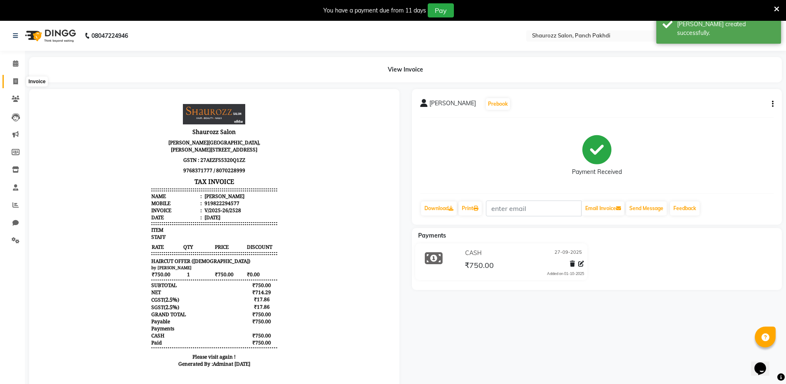
click at [20, 84] on span at bounding box center [15, 82] width 15 height 10
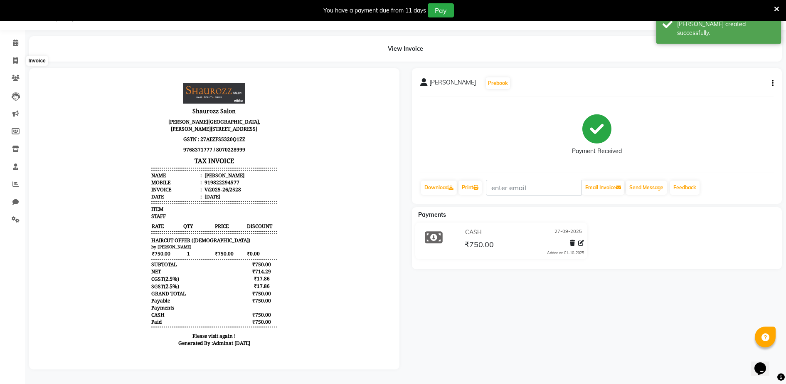
select select "485"
select select "service"
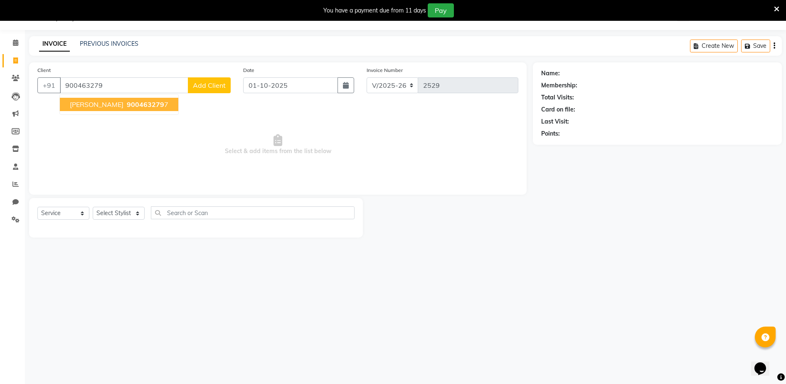
click at [126, 106] on ngb-highlight "900463279 7" at bounding box center [146, 104] width 43 height 8
type input "9004632797"
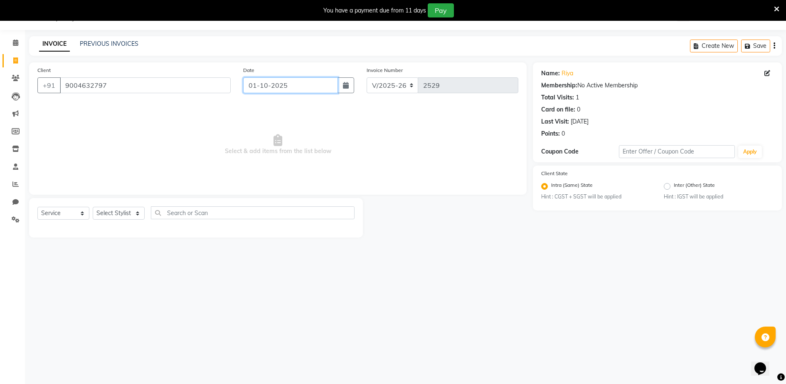
click at [314, 85] on input "01-10-2025" at bounding box center [290, 85] width 95 height 16
select select "10"
select select "2025"
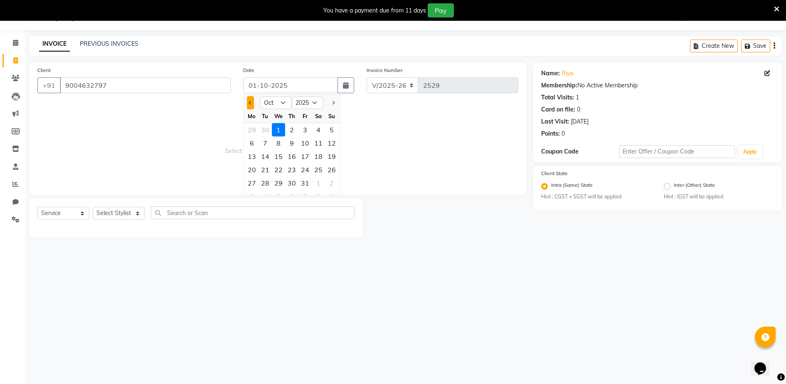
click at [253, 103] on button "Previous month" at bounding box center [250, 102] width 7 height 13
select select "9"
click at [319, 169] on div "27" at bounding box center [318, 169] width 13 height 13
type input "27-09-2025"
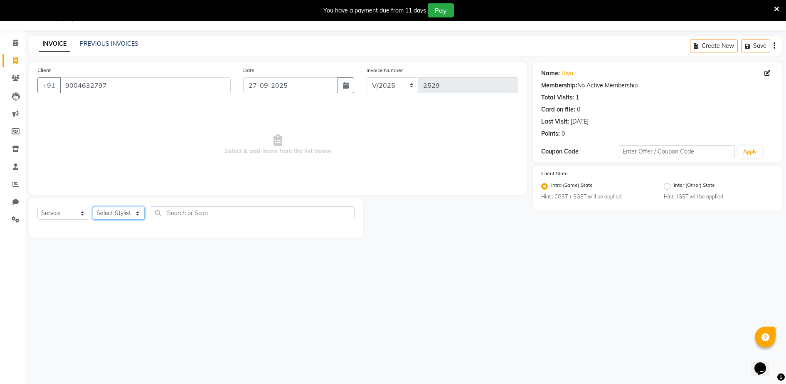
click at [116, 215] on select "Select Stylist ADITYA [PERSON_NAME] [PERSON_NAME] [PERSON_NAME] Salon Samseer s…" at bounding box center [119, 213] width 52 height 13
select select "7277"
click at [93, 207] on select "Select Stylist ADITYA [PERSON_NAME] [PERSON_NAME] [PERSON_NAME] Salon Samseer s…" at bounding box center [119, 213] width 52 height 13
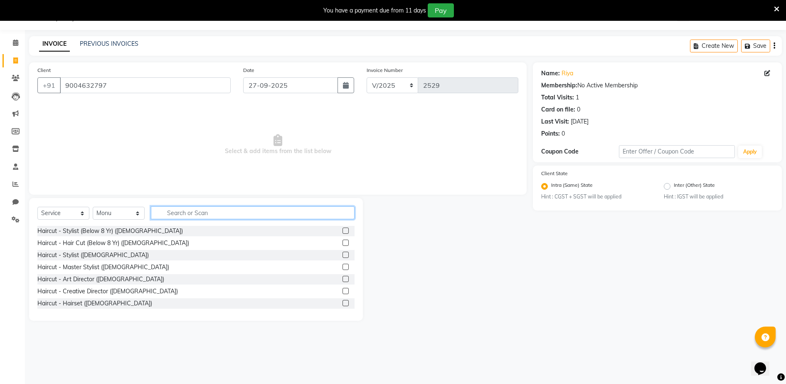
click at [196, 218] on input "text" at bounding box center [253, 212] width 204 height 13
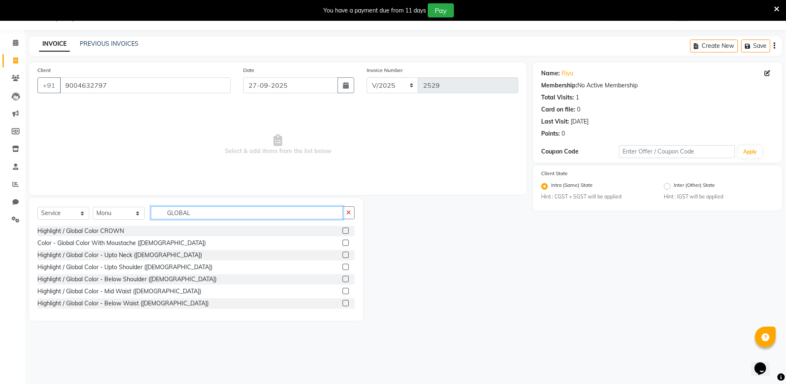
type input "GLOBAL"
click at [342, 267] on label at bounding box center [345, 266] width 6 height 6
click at [342, 267] on input "checkbox" at bounding box center [344, 266] width 5 height 5
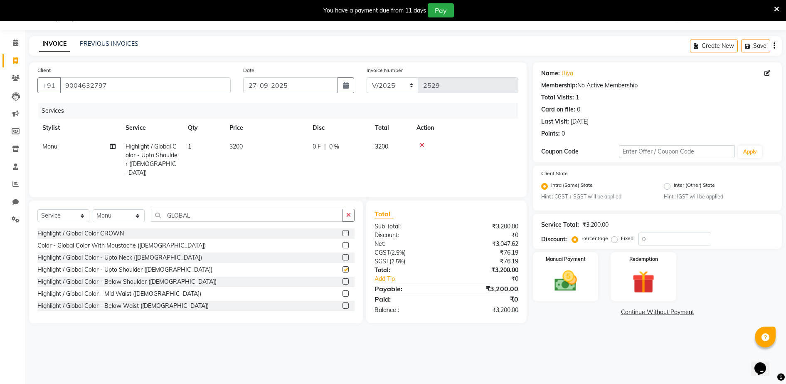
checkbox input "false"
click at [244, 152] on td "3200" at bounding box center [265, 159] width 83 height 45
select select "7277"
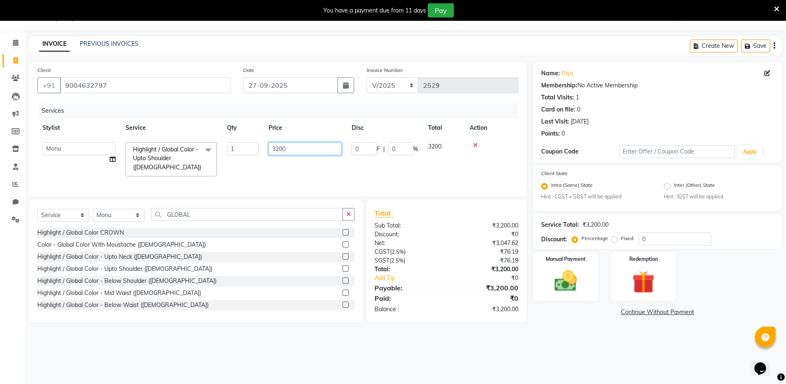
click at [321, 148] on input "3200" at bounding box center [304, 148] width 73 height 13
type input "3"
type input "2026"
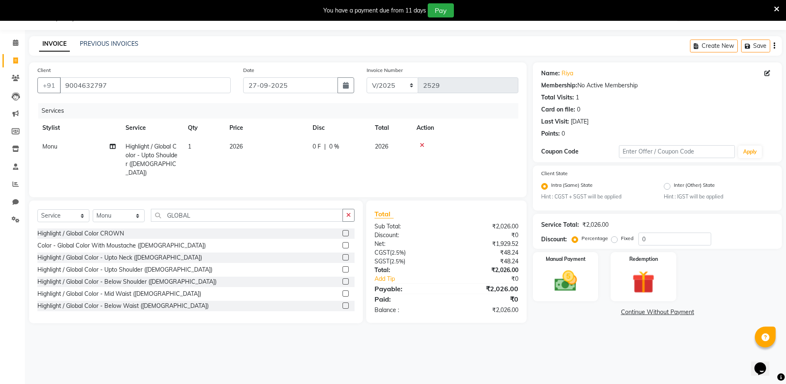
click at [301, 126] on th "Price" at bounding box center [265, 127] width 83 height 19
click at [342, 256] on label at bounding box center [345, 257] width 6 height 6
click at [342, 256] on input "checkbox" at bounding box center [344, 257] width 5 height 5
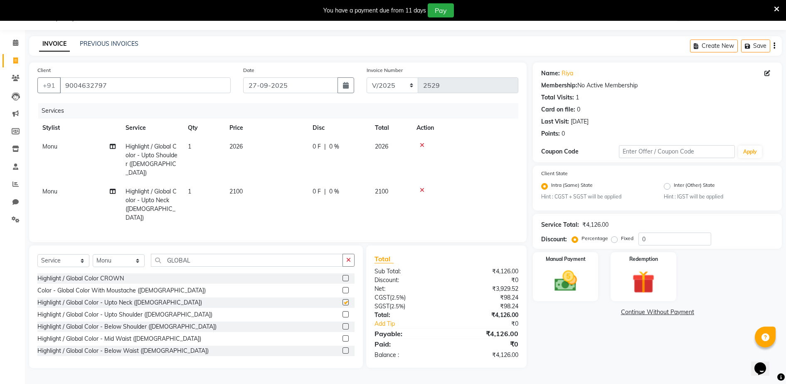
checkbox input "false"
click at [231, 182] on td "2100" at bounding box center [265, 204] width 83 height 45
select select "7277"
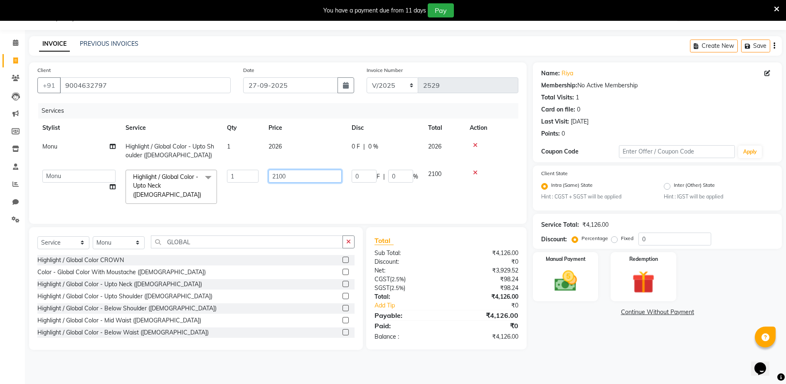
click at [305, 179] on input "2100" at bounding box center [304, 176] width 73 height 13
type input "2"
type input "3226"
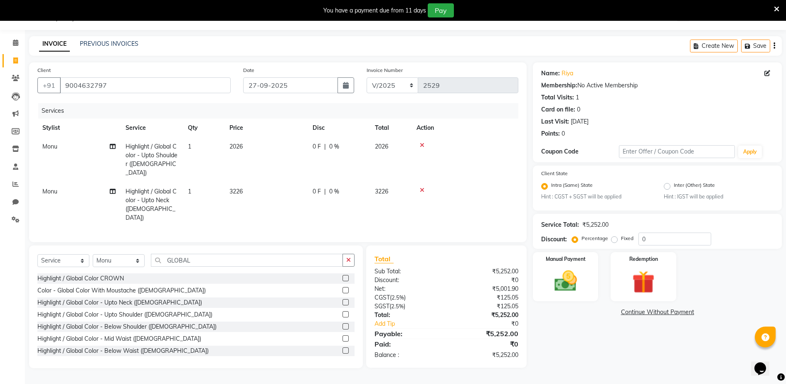
click at [317, 143] on tr "[PERSON_NAME] Highlight / Global Color - Upto Shoulder ([DEMOGRAPHIC_DATA]) 1 2…" at bounding box center [277, 159] width 481 height 45
click at [578, 275] on img at bounding box center [565, 281] width 38 height 27
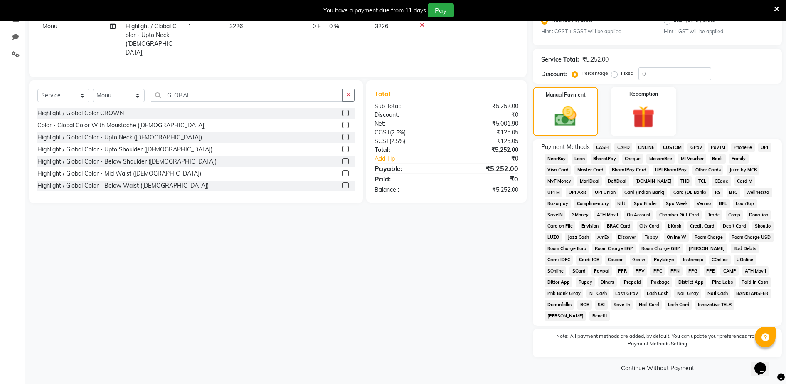
scroll to position [189, 0]
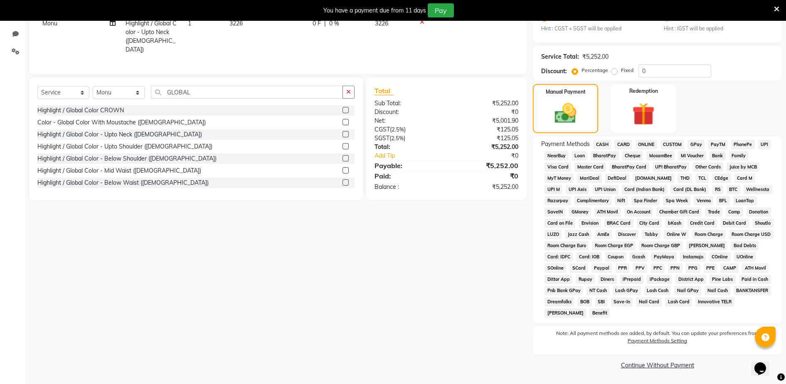
click at [703, 143] on span "GPay" at bounding box center [695, 145] width 17 height 10
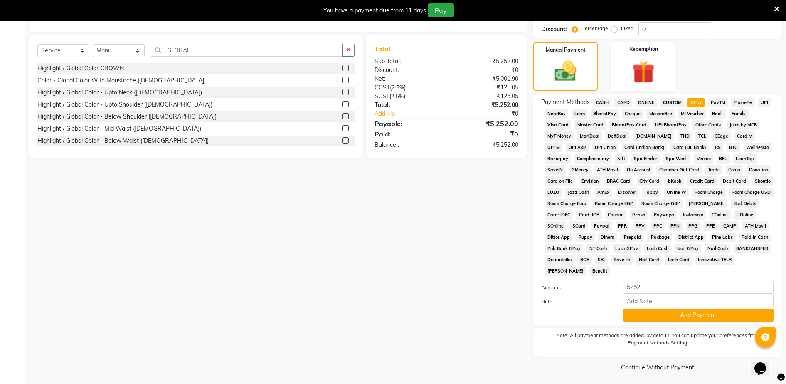
scroll to position [233, 0]
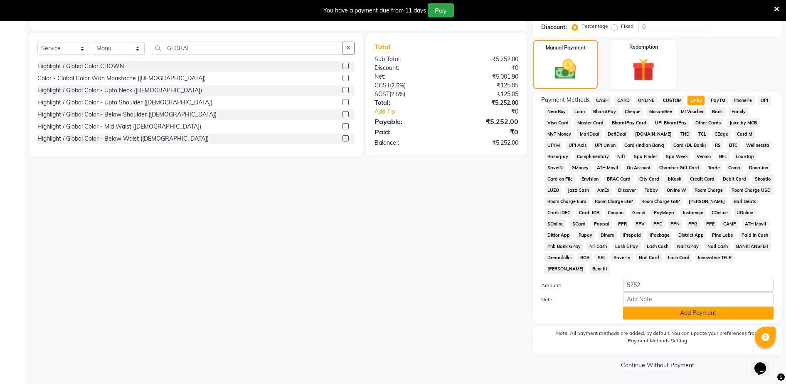
click at [698, 317] on button "Add Payment" at bounding box center [698, 312] width 150 height 13
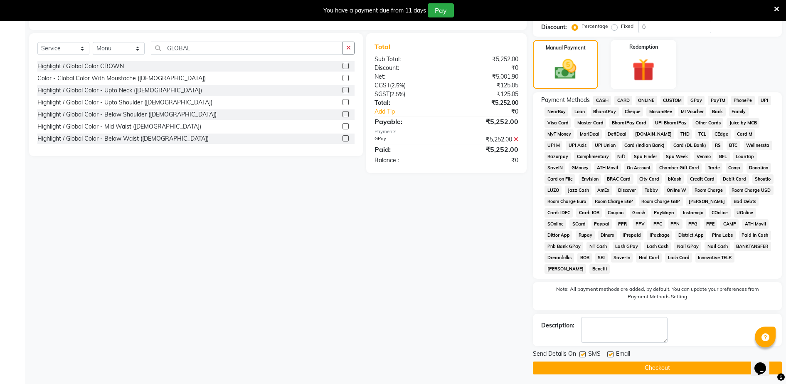
click at [657, 370] on button "Checkout" at bounding box center [657, 367] width 249 height 13
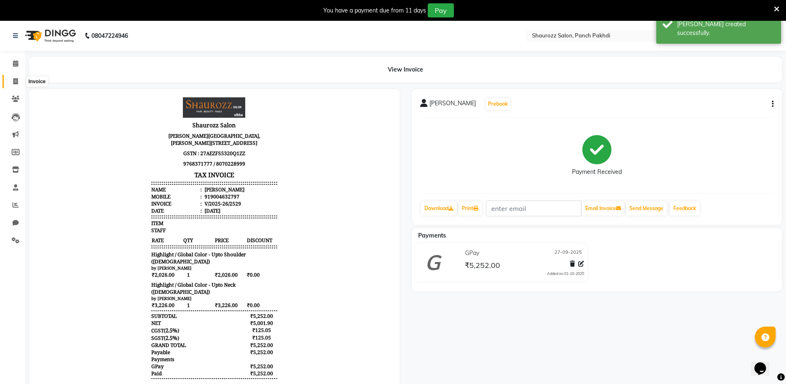
click at [10, 81] on span at bounding box center [15, 82] width 15 height 10
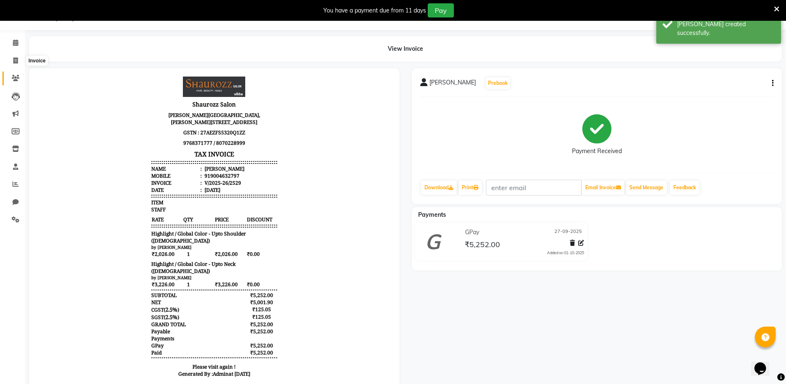
select select "485"
select select "service"
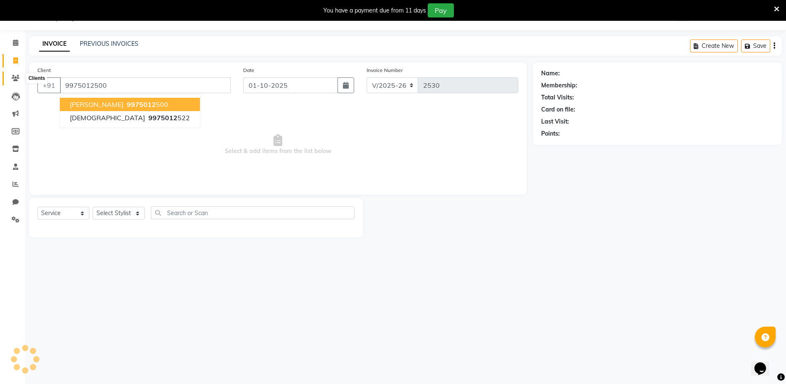
type input "9975012500"
select select "1: Object"
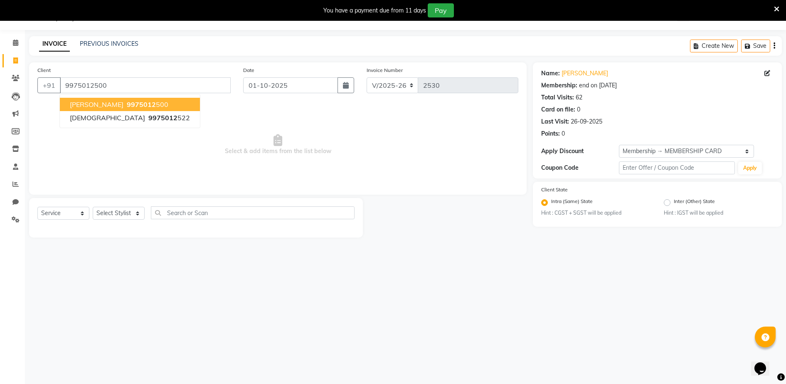
click at [131, 103] on span "9975012" at bounding box center [141, 104] width 29 height 8
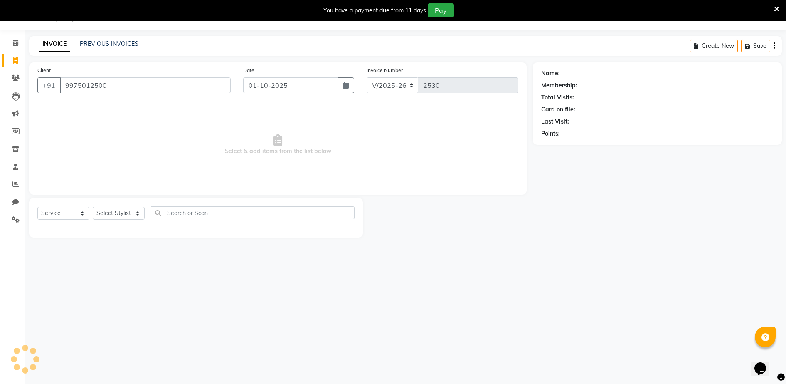
select select "1: Object"
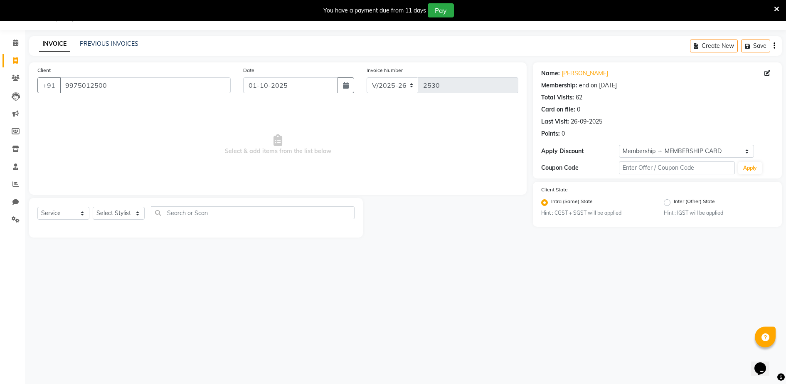
click at [293, 76] on div "Date [DATE]" at bounding box center [298, 83] width 123 height 34
click at [295, 87] on input "01-10-2025" at bounding box center [290, 85] width 95 height 16
select select "10"
select select "2025"
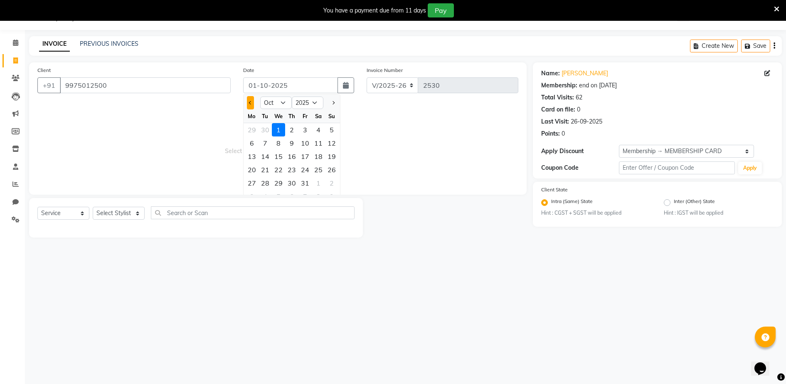
click at [248, 103] on button "Previous month" at bounding box center [250, 102] width 7 height 13
select select "9"
click at [318, 168] on div "27" at bounding box center [318, 169] width 13 height 13
type input "27-09-2025"
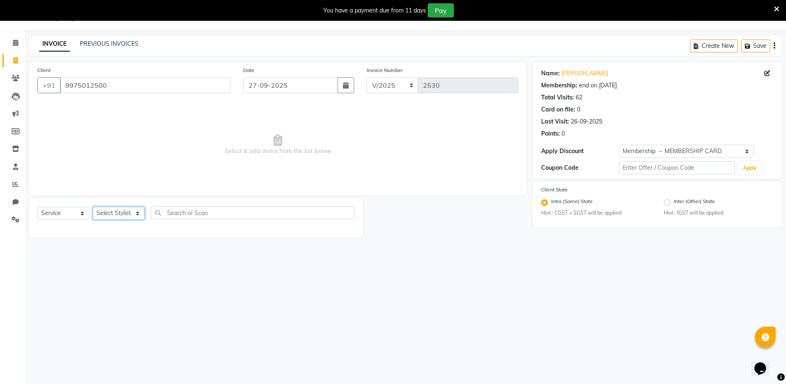
click at [125, 212] on select "Select Stylist ADITYA [PERSON_NAME] [PERSON_NAME] [PERSON_NAME] Salon Samseer s…" at bounding box center [119, 213] width 52 height 13
click at [141, 166] on span "Select & add items from the list below" at bounding box center [277, 144] width 481 height 83
click at [128, 128] on span "Select & add items from the list below" at bounding box center [277, 144] width 481 height 83
click at [119, 209] on select "Select Stylist ADITYA [PERSON_NAME] [PERSON_NAME] [PERSON_NAME] Salon Samseer s…" at bounding box center [119, 213] width 52 height 13
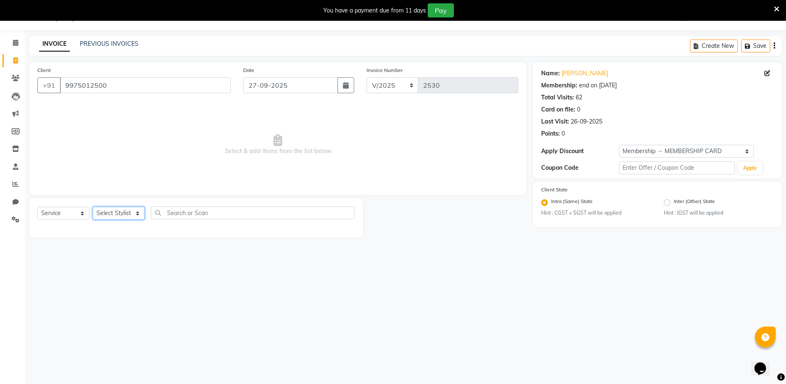
click at [119, 209] on select "Select Stylist ADITYA [PERSON_NAME] [PERSON_NAME] [PERSON_NAME] Salon Samseer s…" at bounding box center [119, 213] width 52 height 13
select select "51992"
click at [93, 207] on select "Select Stylist ADITYA [PERSON_NAME] [PERSON_NAME] [PERSON_NAME] Salon Samseer s…" at bounding box center [119, 213] width 52 height 13
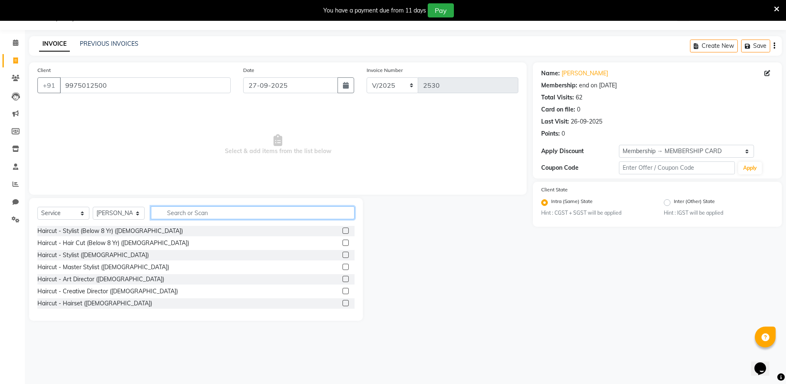
click at [224, 209] on input "text" at bounding box center [253, 212] width 204 height 13
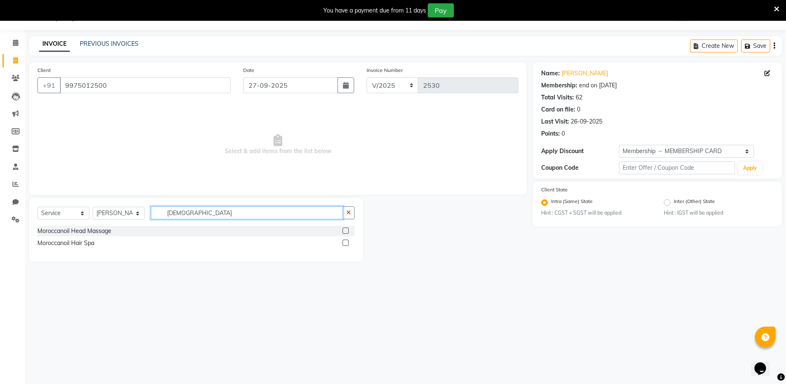
type input "[DEMOGRAPHIC_DATA]"
click at [347, 241] on label at bounding box center [345, 242] width 6 height 6
click at [347, 241] on input "checkbox" at bounding box center [344, 242] width 5 height 5
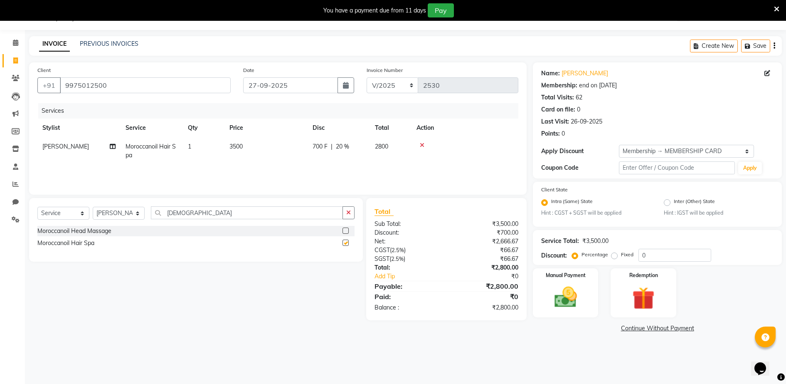
checkbox input "false"
click at [248, 149] on td "3500" at bounding box center [265, 150] width 83 height 27
select select "51992"
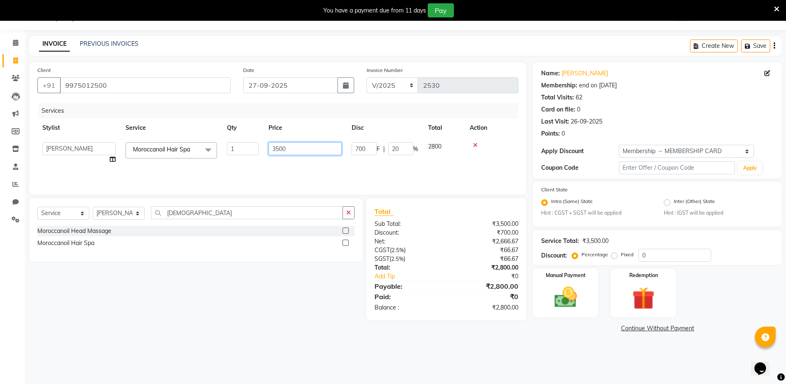
click at [297, 150] on input "3500" at bounding box center [304, 148] width 73 height 13
type input "3"
type input "2000"
click at [302, 117] on div "Services" at bounding box center [281, 110] width 486 height 15
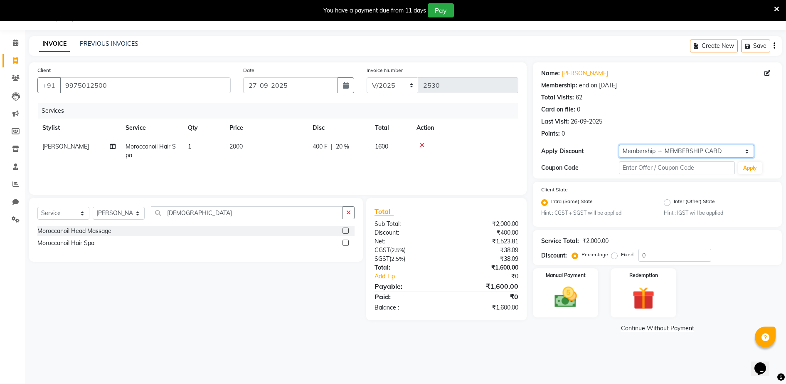
drag, startPoint x: 664, startPoint y: 149, endPoint x: 669, endPoint y: 159, distance: 10.4
click at [665, 150] on select "Select Membership → MEMBERSHIP CARD" at bounding box center [686, 151] width 135 height 13
select select "0:"
click at [619, 145] on select "Select Membership → MEMBERSHIP CARD" at bounding box center [686, 151] width 135 height 13
click at [578, 300] on img at bounding box center [565, 297] width 38 height 27
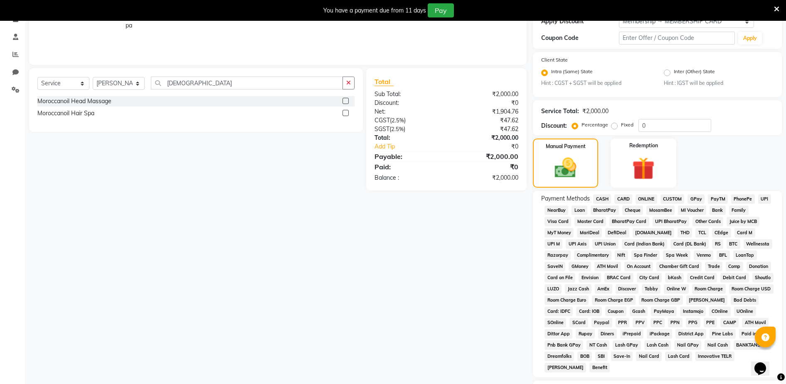
scroll to position [205, 0]
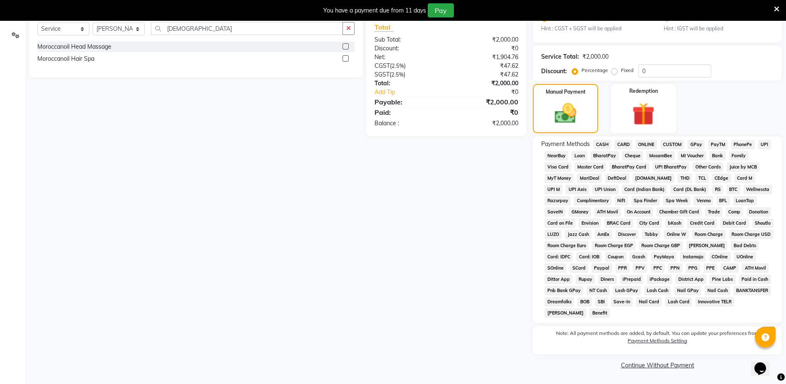
click at [601, 144] on span "CASH" at bounding box center [602, 145] width 18 height 10
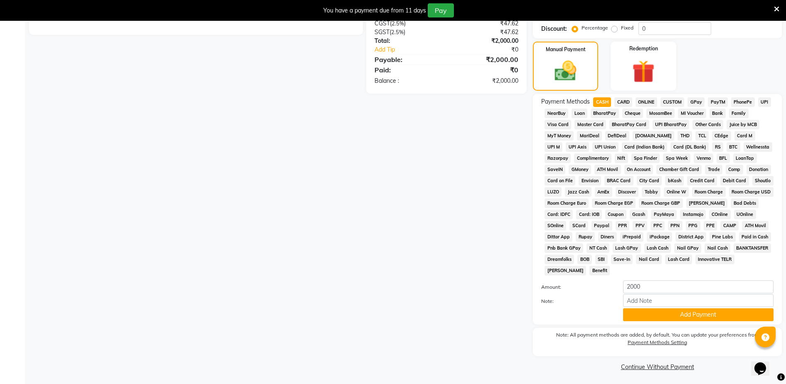
scroll to position [249, 0]
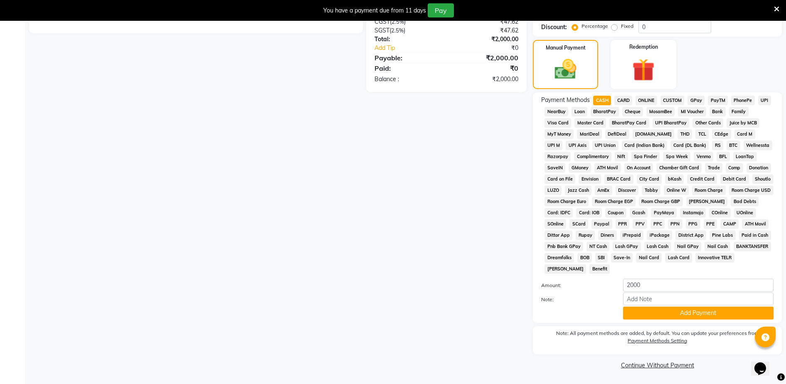
click at [666, 319] on div "Payment Methods CASH CARD ONLINE CUSTOM GPay PayTM PhonePe UPI NearBuy Loan Bha…" at bounding box center [657, 207] width 249 height 230
click at [667, 310] on button "Add Payment" at bounding box center [698, 312] width 150 height 13
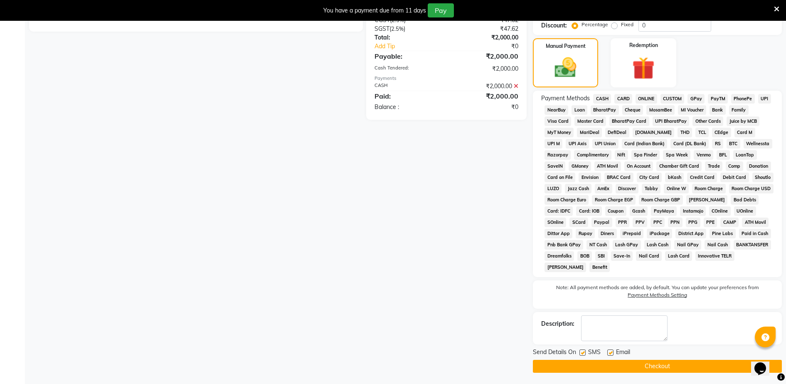
scroll to position [252, 0]
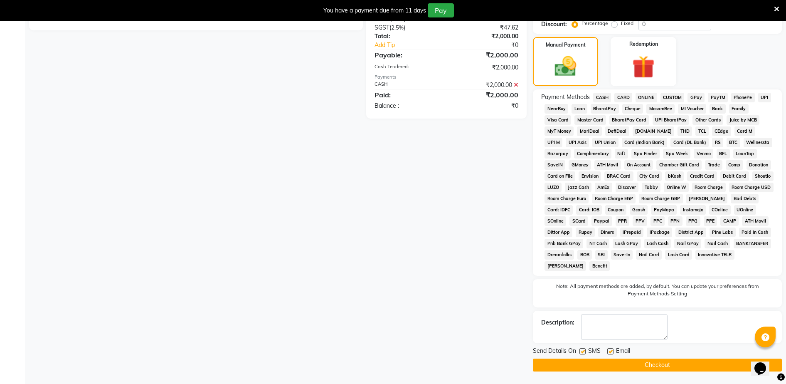
click at [674, 357] on div "Send Details On SMS Email Checkout" at bounding box center [657, 358] width 249 height 25
click at [672, 365] on button "Checkout" at bounding box center [657, 364] width 249 height 13
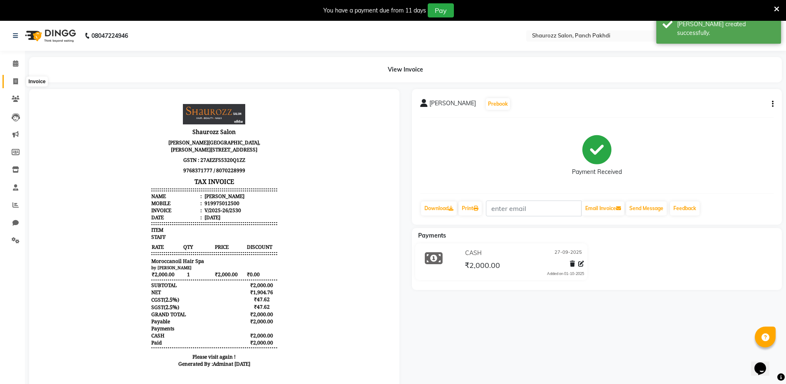
click at [12, 78] on span at bounding box center [15, 82] width 15 height 10
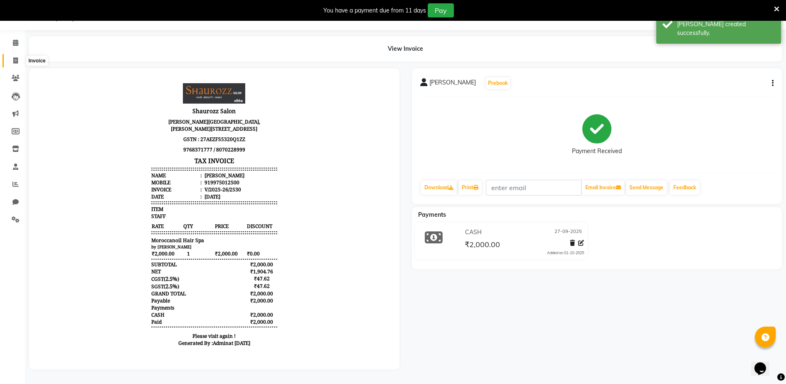
select select "service"
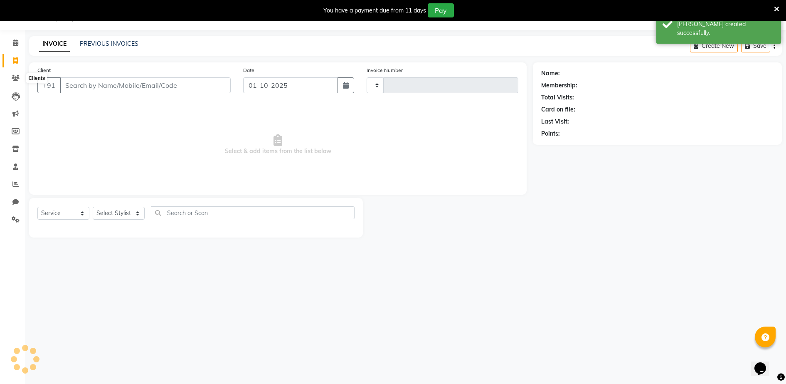
type input "2531"
select select "485"
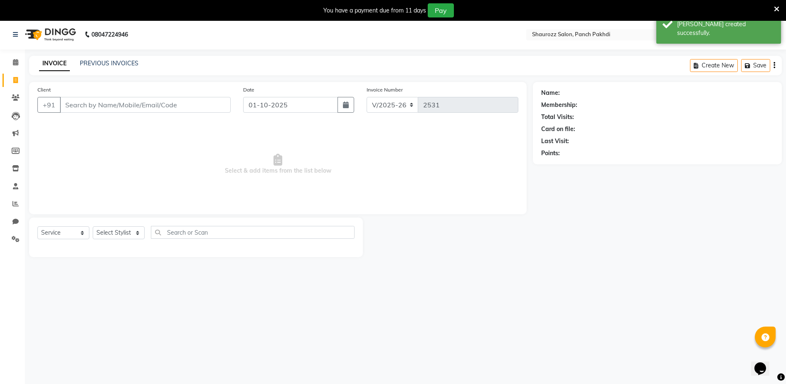
scroll to position [0, 0]
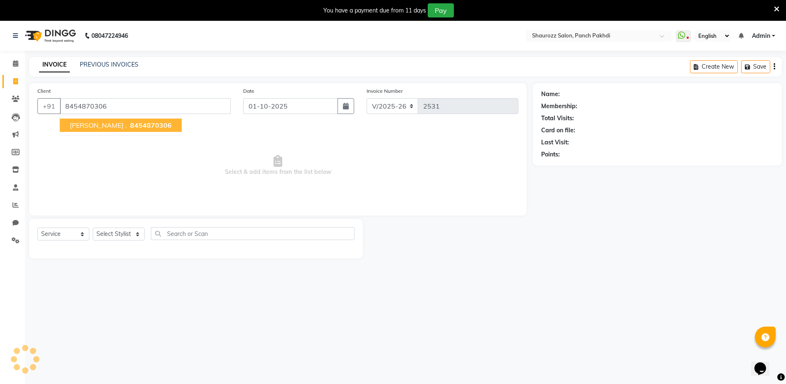
type input "8454870306"
click at [130, 128] on span "8454870306" at bounding box center [151, 125] width 42 height 8
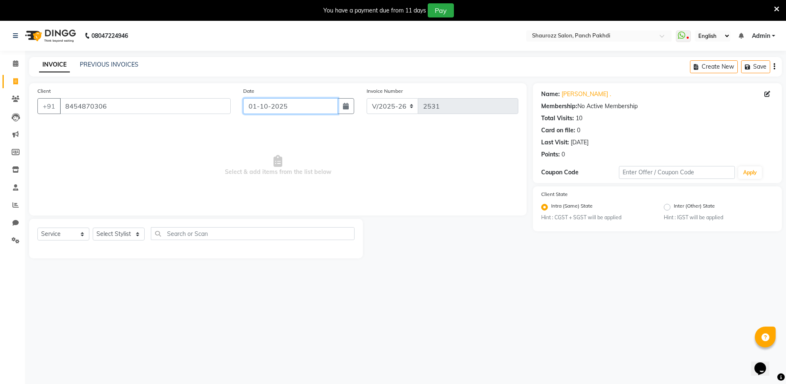
click at [282, 109] on input "01-10-2025" at bounding box center [290, 106] width 95 height 16
select select "10"
select select "2025"
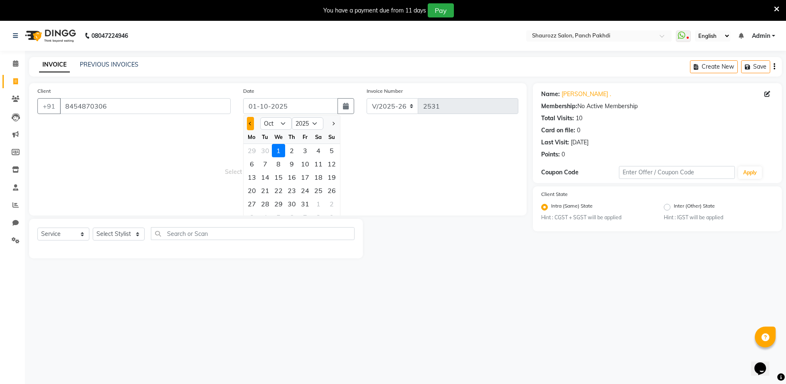
click at [249, 126] on button "Previous month" at bounding box center [250, 123] width 7 height 13
select select "9"
click at [320, 191] on div "27" at bounding box center [318, 190] width 13 height 13
type input "27-09-2025"
